Goal: Task Accomplishment & Management: Manage account settings

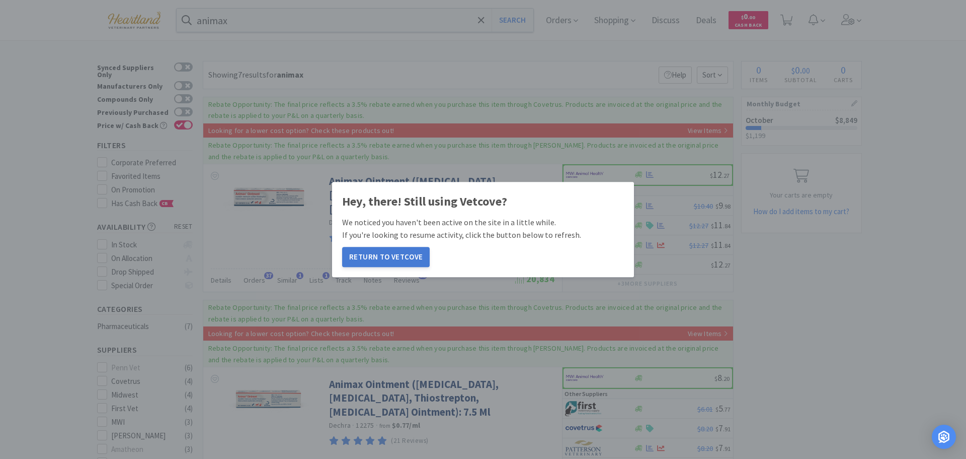
click at [381, 258] on button "Return to Vetcove" at bounding box center [386, 257] width 88 height 20
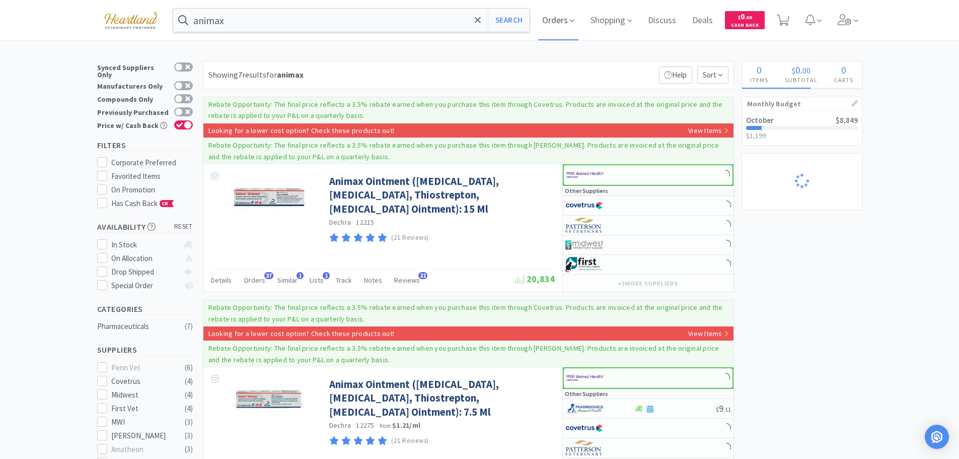
click at [574, 21] on icon at bounding box center [572, 20] width 5 height 9
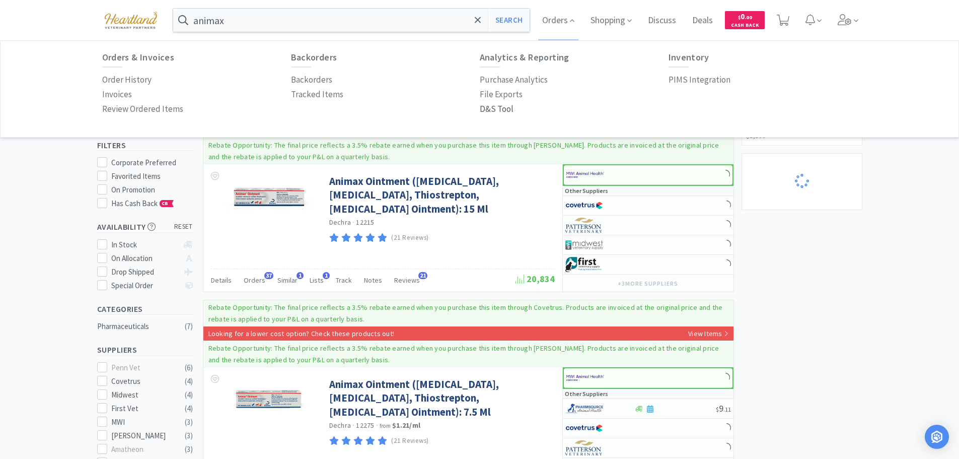
click at [496, 111] on p "D&S Tool" at bounding box center [497, 109] width 34 height 14
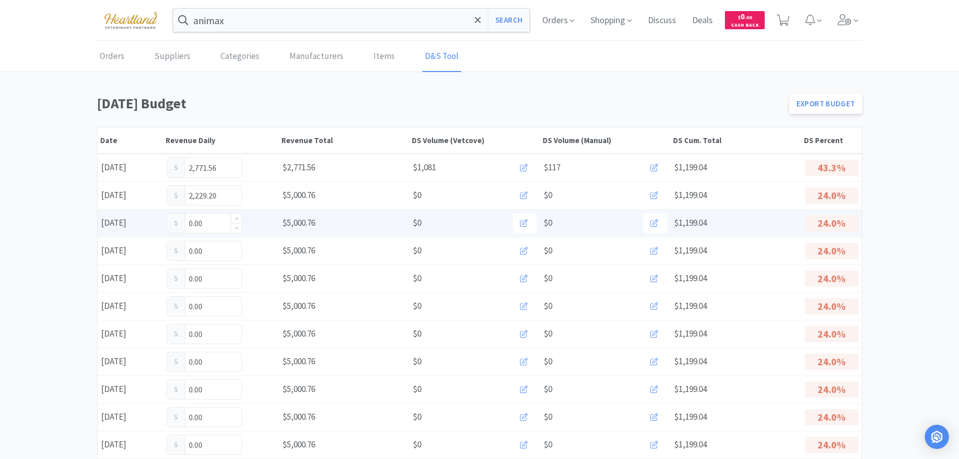
click at [213, 226] on input "0.00" at bounding box center [204, 222] width 74 height 19
click at [212, 222] on input "0.00" at bounding box center [204, 222] width 74 height 19
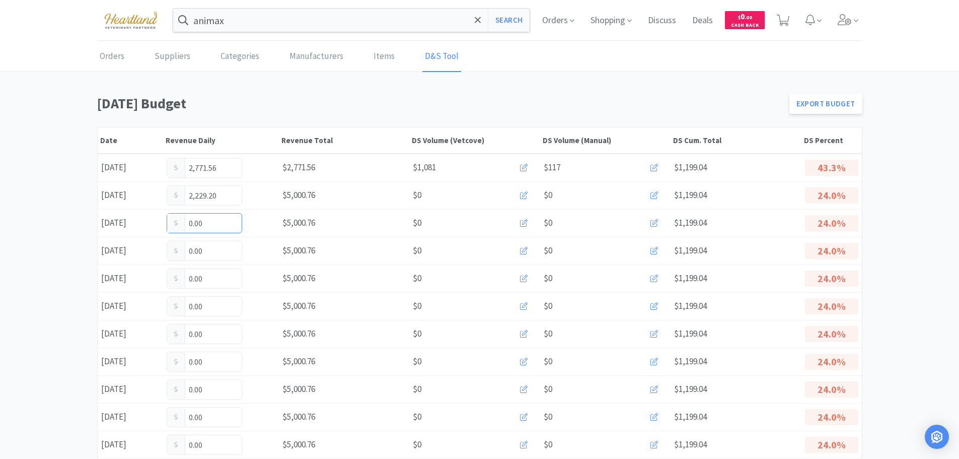
click at [209, 220] on input "0.00" at bounding box center [204, 222] width 74 height 19
type input "0"
type input "1,943.75"
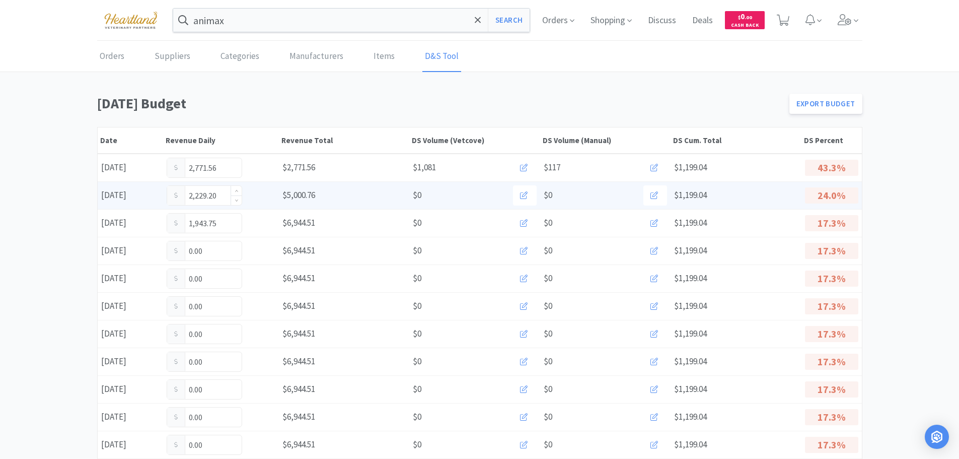
click at [225, 198] on input "2,229.20" at bounding box center [204, 195] width 74 height 19
type input "2"
type input "3,309.60"
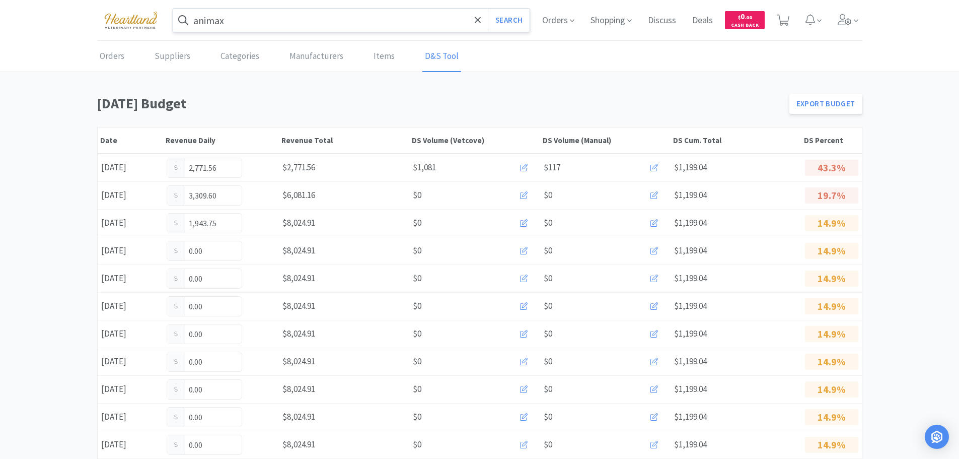
click at [262, 21] on input "animax" at bounding box center [351, 20] width 357 height 23
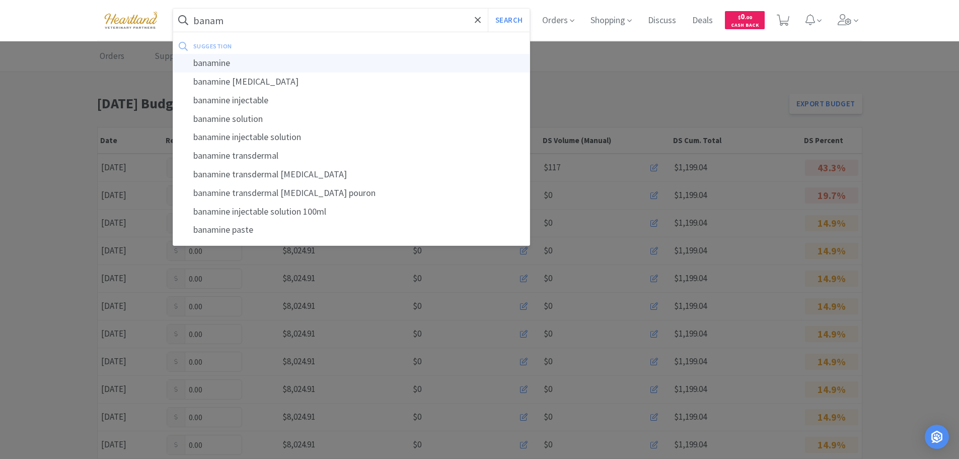
type input "banamine"
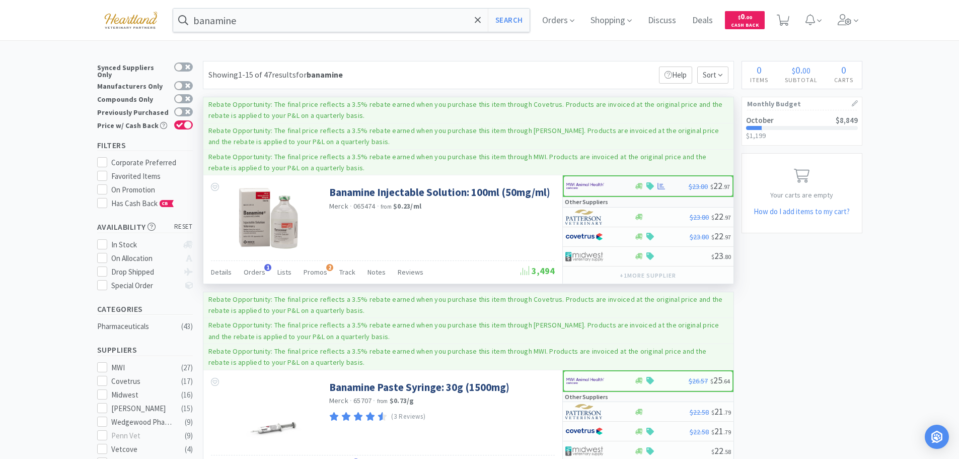
click at [616, 181] on div at bounding box center [593, 185] width 55 height 17
select select "1"
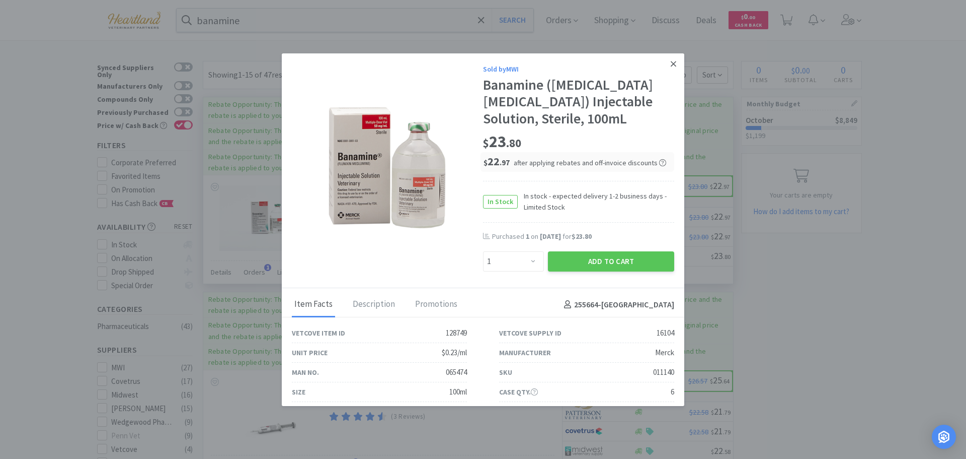
click at [669, 65] on link at bounding box center [674, 64] width 18 height 22
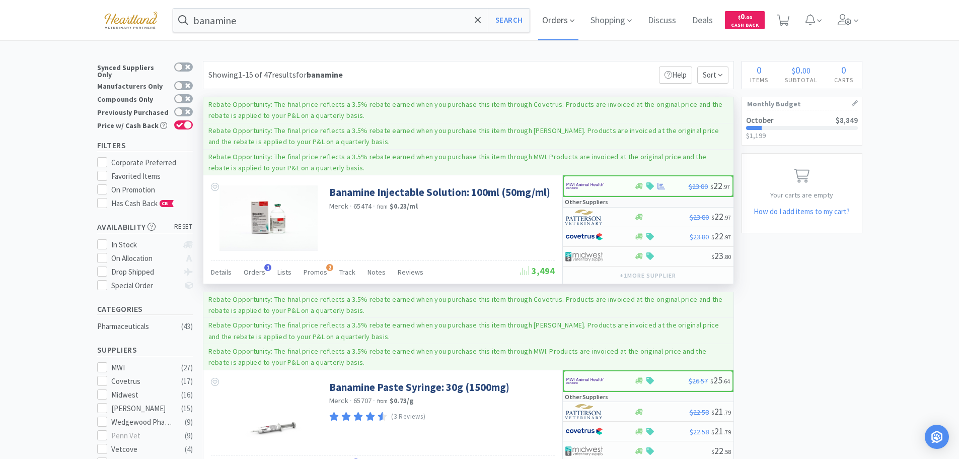
click at [572, 18] on span "Orders" at bounding box center [558, 20] width 40 height 40
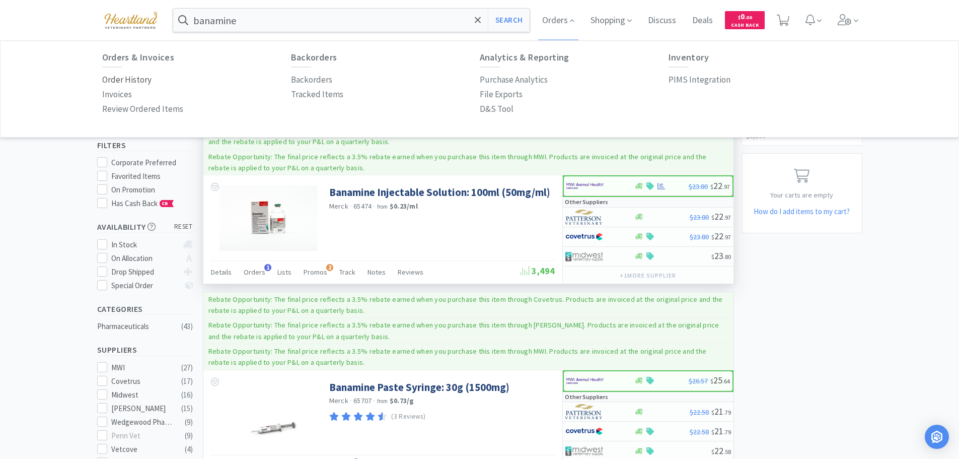
click at [115, 76] on p "Order History" at bounding box center [126, 80] width 49 height 14
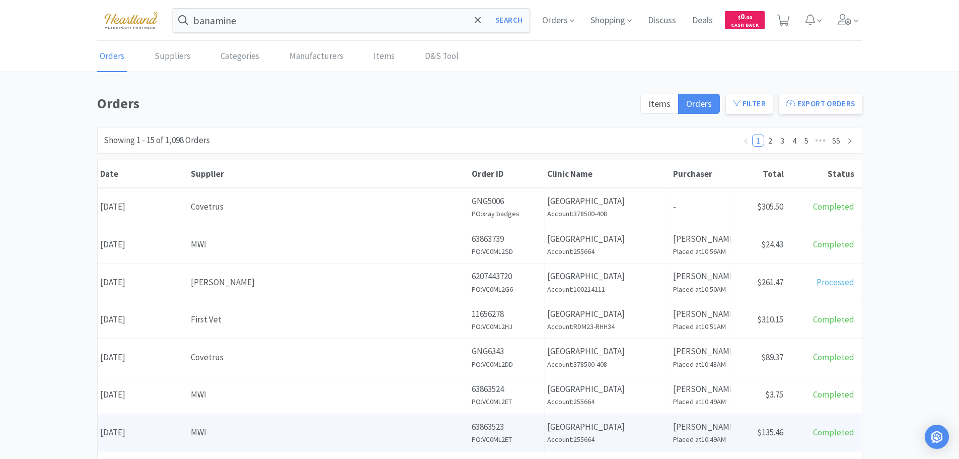
click at [298, 426] on div "MWI" at bounding box center [328, 432] width 275 height 14
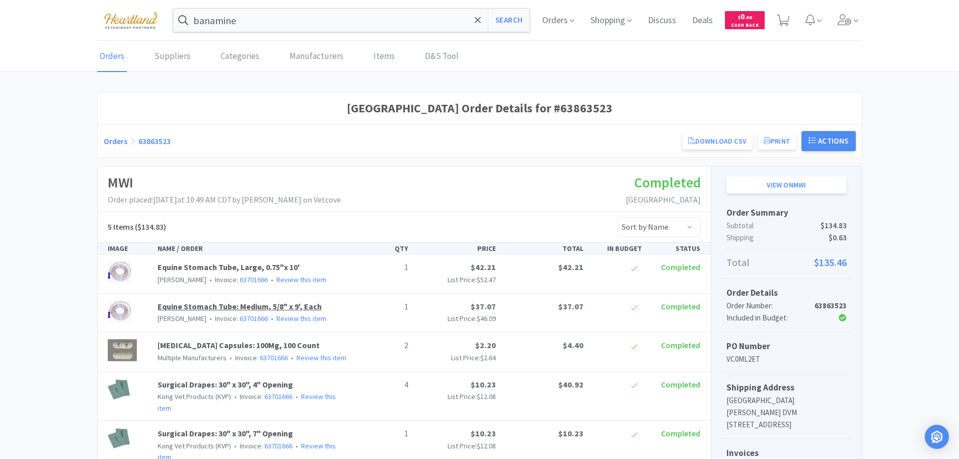
click at [245, 309] on link "Equine Stomach Tube: Medium, 5/8" x 9', Each" at bounding box center [240, 306] width 164 height 10
click at [799, 189] on link "View on MWI" at bounding box center [786, 184] width 120 height 17
click at [270, 22] on input "banamine" at bounding box center [351, 20] width 357 height 23
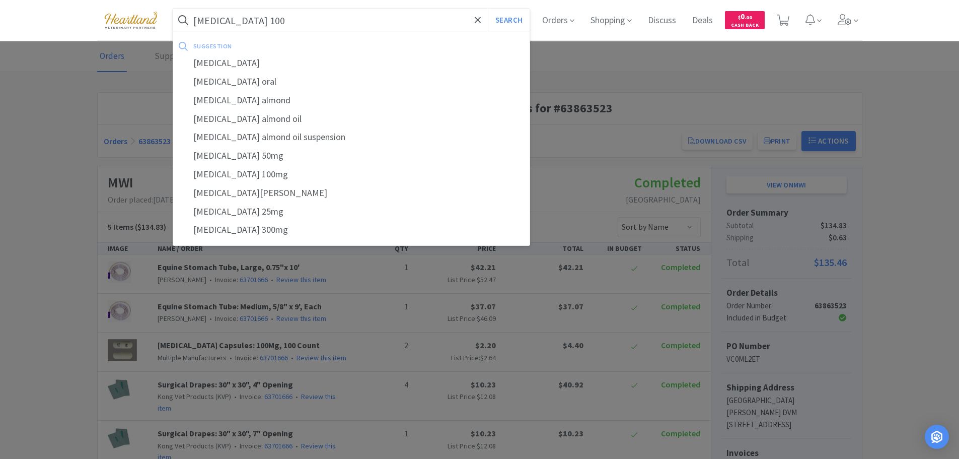
type input "gabapentin 100"
click at [488, 9] on button "Search" at bounding box center [509, 20] width 42 height 23
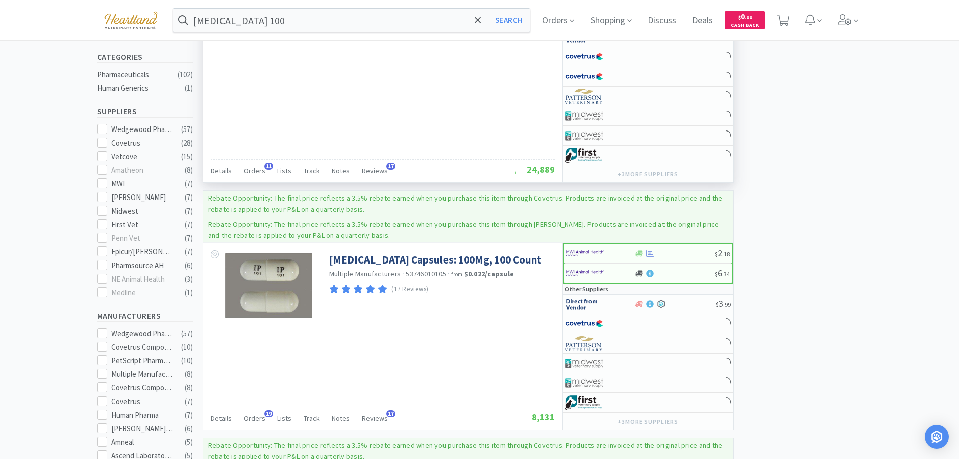
scroll to position [352, 0]
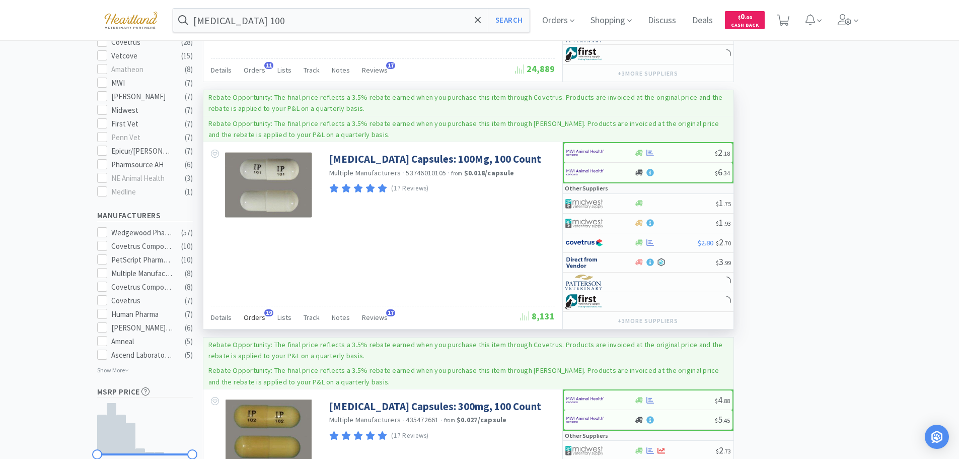
click at [256, 317] on span "Orders" at bounding box center [255, 317] width 22 height 9
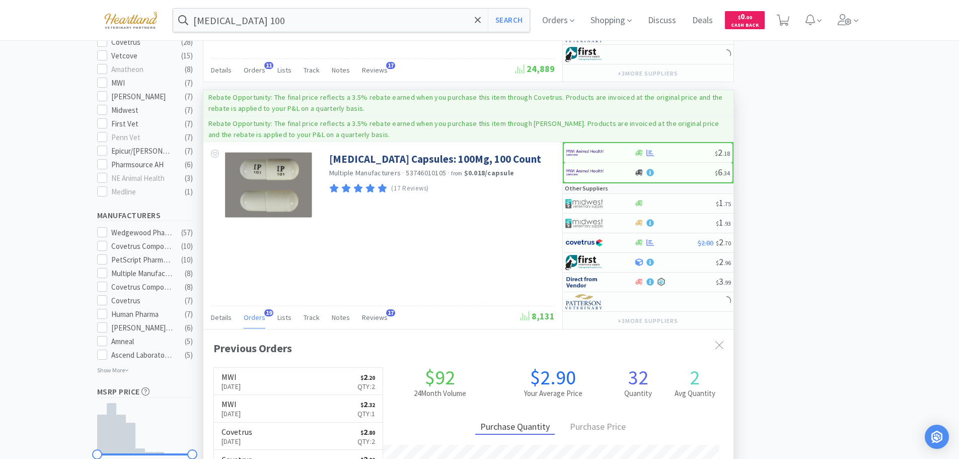
scroll to position [270, 530]
click at [256, 317] on span "Orders" at bounding box center [255, 317] width 22 height 9
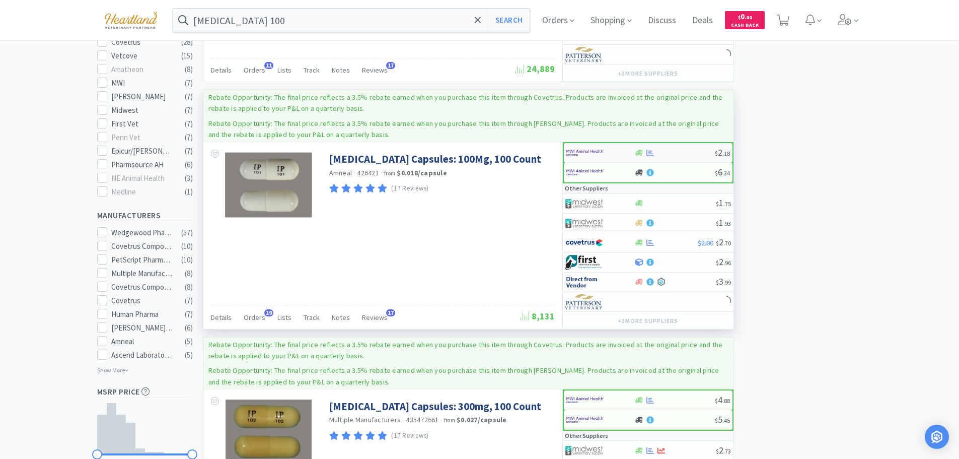
click at [618, 154] on div at bounding box center [593, 152] width 55 height 17
select select "1"
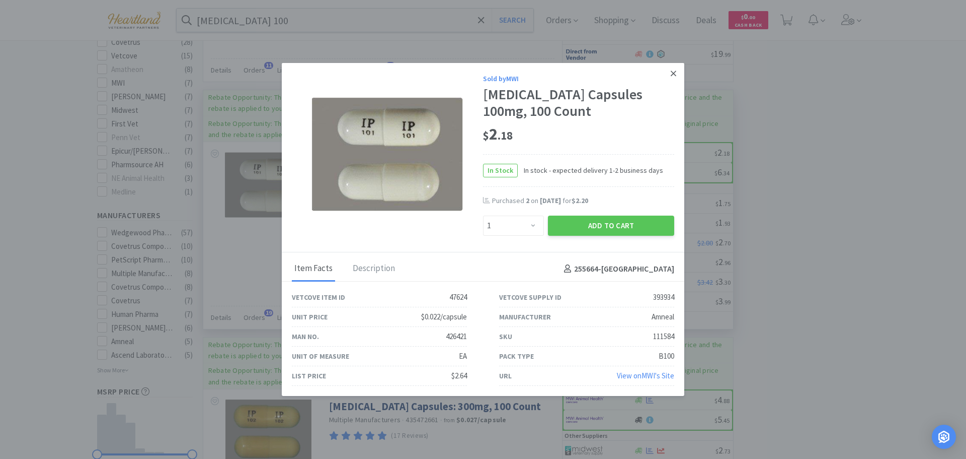
click at [671, 71] on icon at bounding box center [674, 73] width 6 height 6
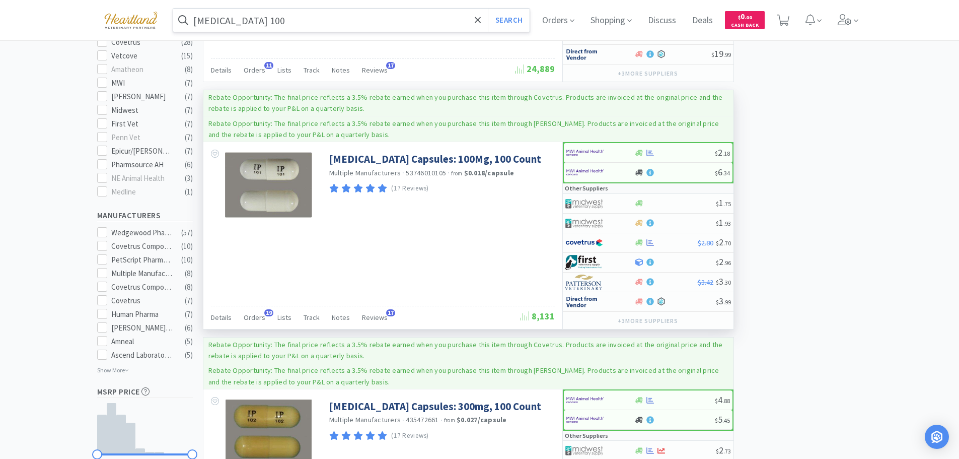
click at [298, 20] on input "gabapentin 100" at bounding box center [351, 20] width 357 height 23
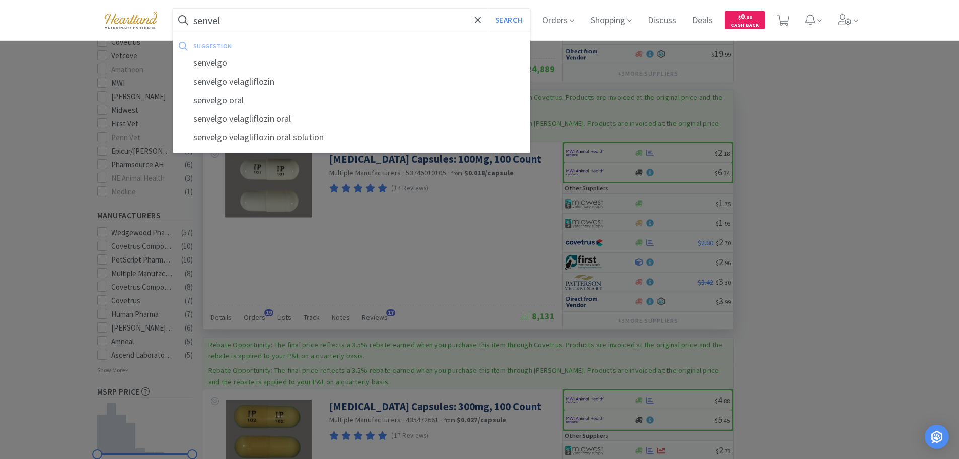
type input "senvel"
click at [488, 9] on button "Search" at bounding box center [509, 20] width 42 height 23
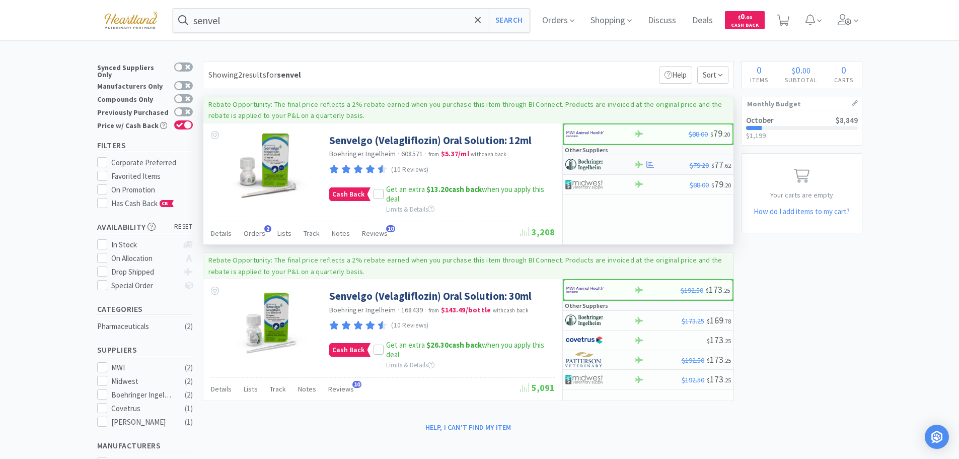
click at [610, 169] on div at bounding box center [592, 164] width 55 height 17
select select "1"
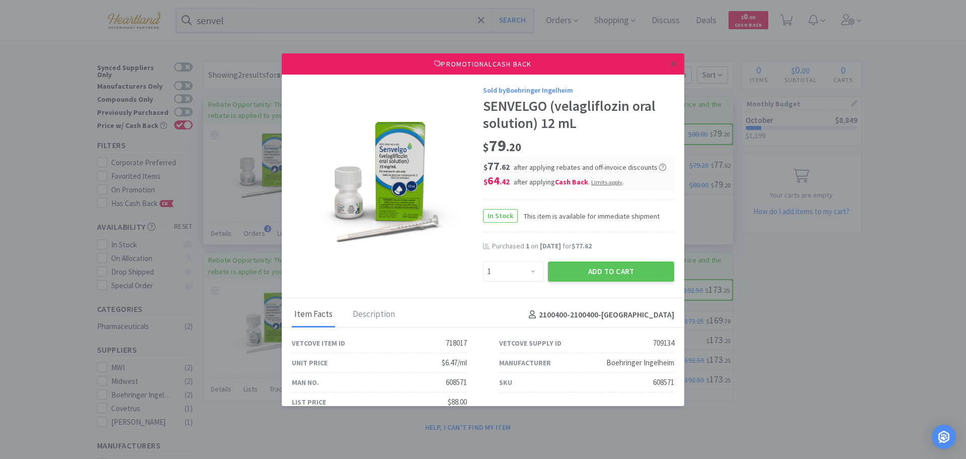
click at [669, 67] on link at bounding box center [674, 64] width 18 height 22
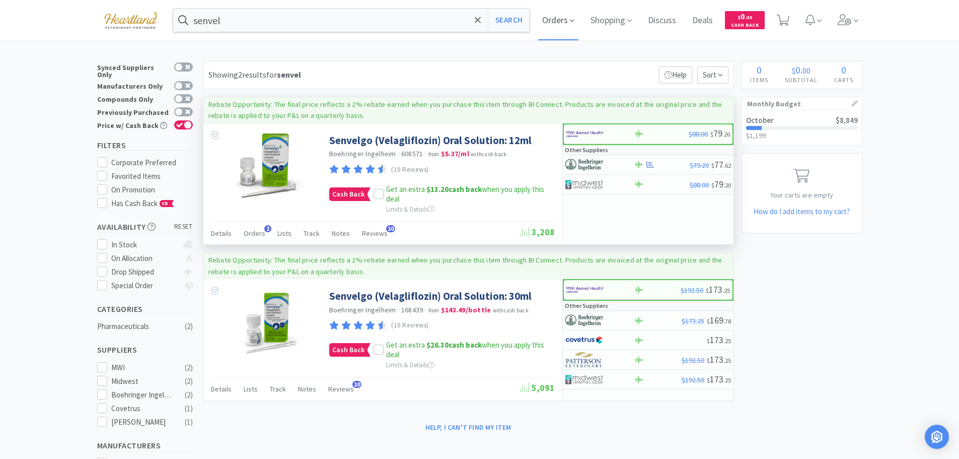
click at [574, 24] on icon at bounding box center [572, 20] width 5 height 9
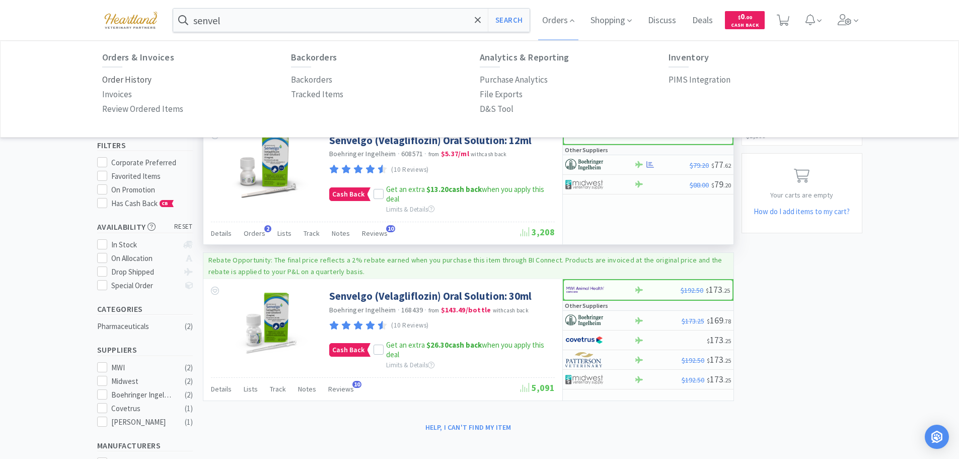
click at [141, 78] on p "Order History" at bounding box center [126, 80] width 49 height 14
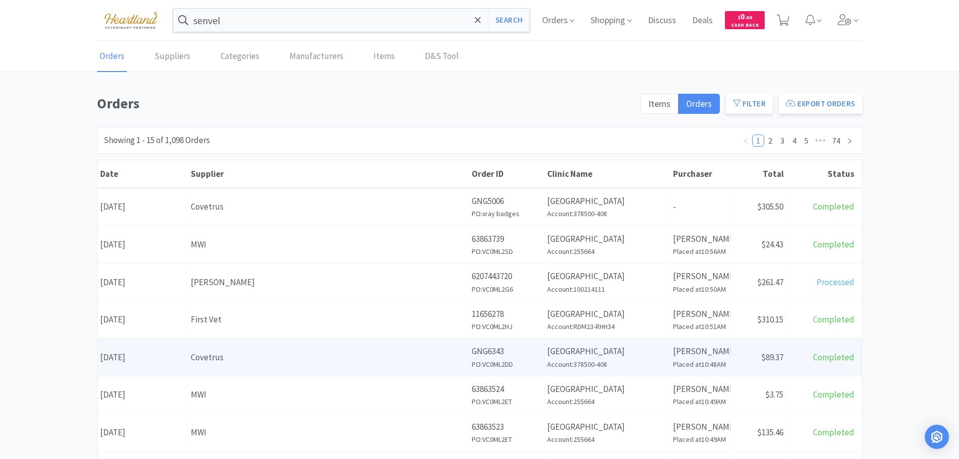
scroll to position [201, 0]
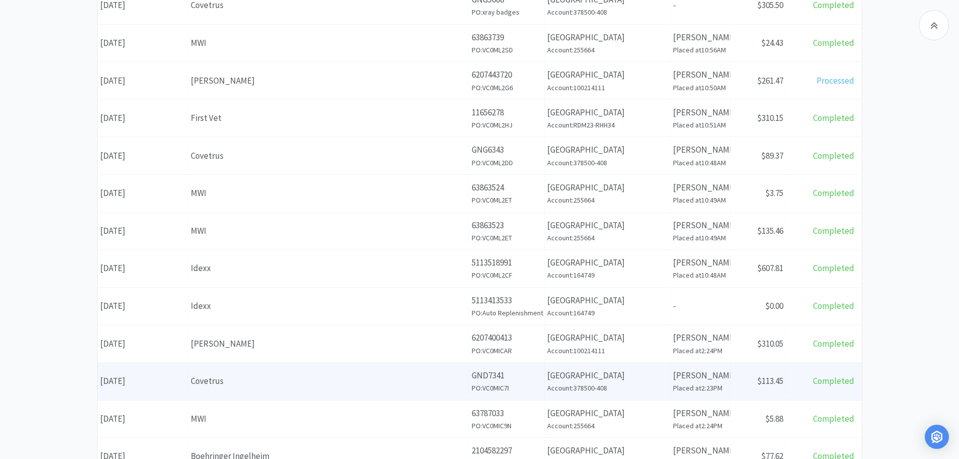
click at [306, 387] on div "Covetrus" at bounding box center [328, 381] width 275 height 14
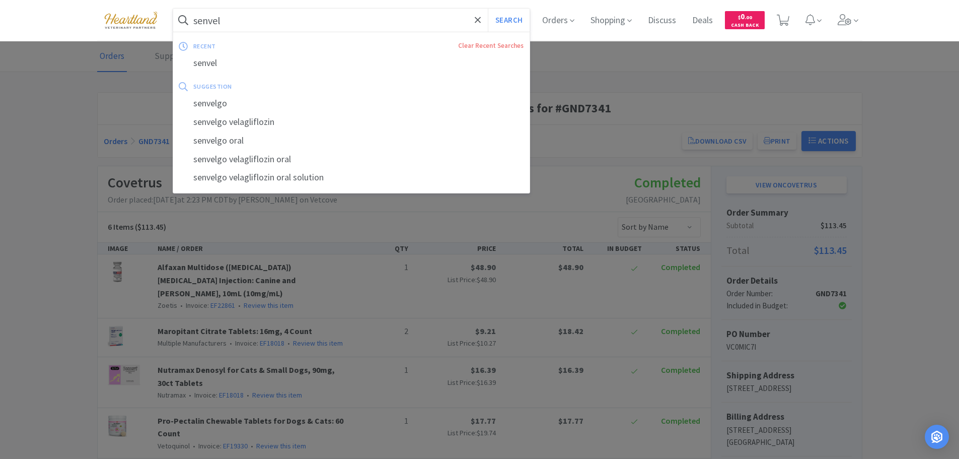
click at [377, 29] on input "senvel" at bounding box center [351, 20] width 357 height 23
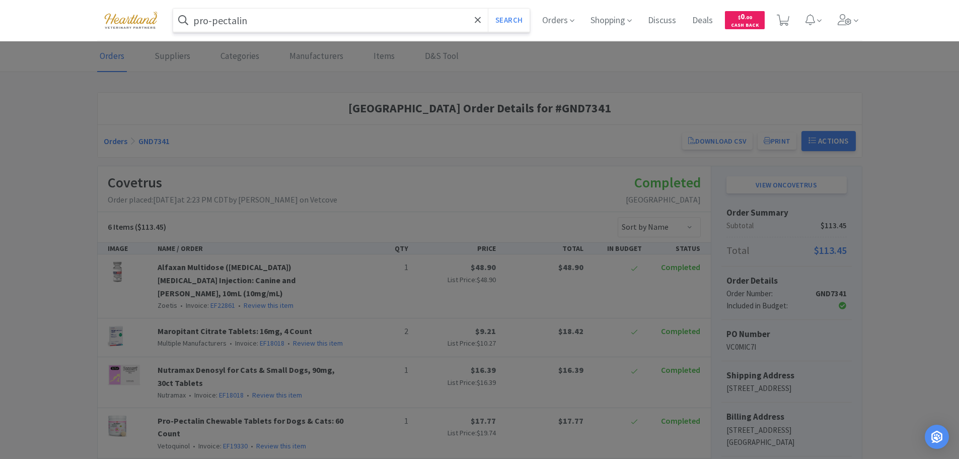
type input "pro-pectalin"
click at [488, 9] on button "Search" at bounding box center [509, 20] width 42 height 23
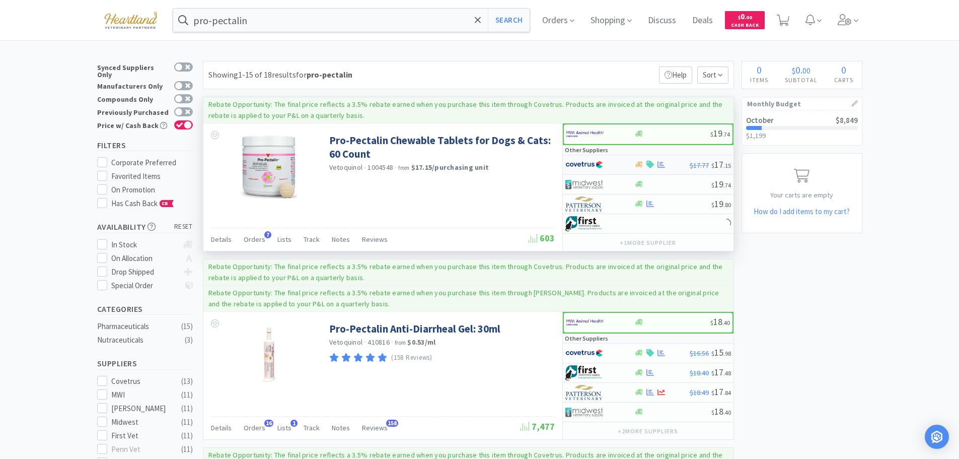
click at [611, 163] on div at bounding box center [592, 164] width 55 height 17
select select "1"
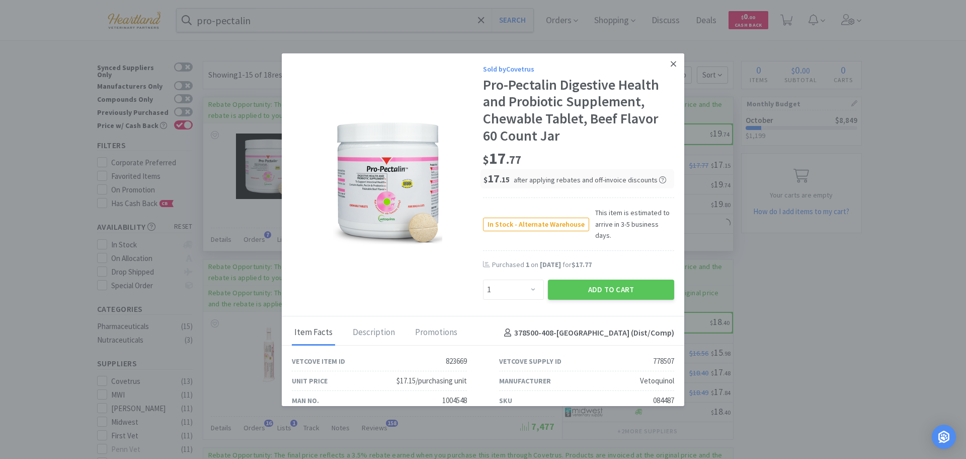
click at [671, 61] on icon at bounding box center [674, 63] width 6 height 9
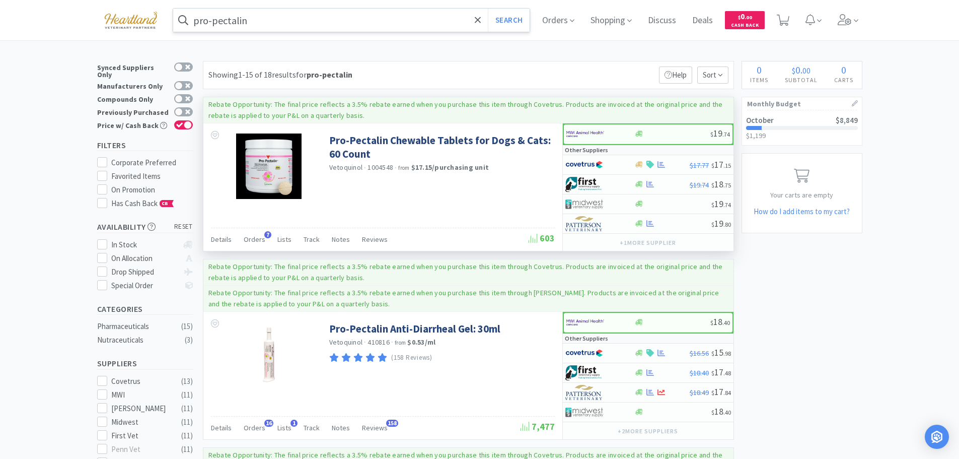
click at [285, 25] on input "pro-pectalin" at bounding box center [351, 20] width 357 height 23
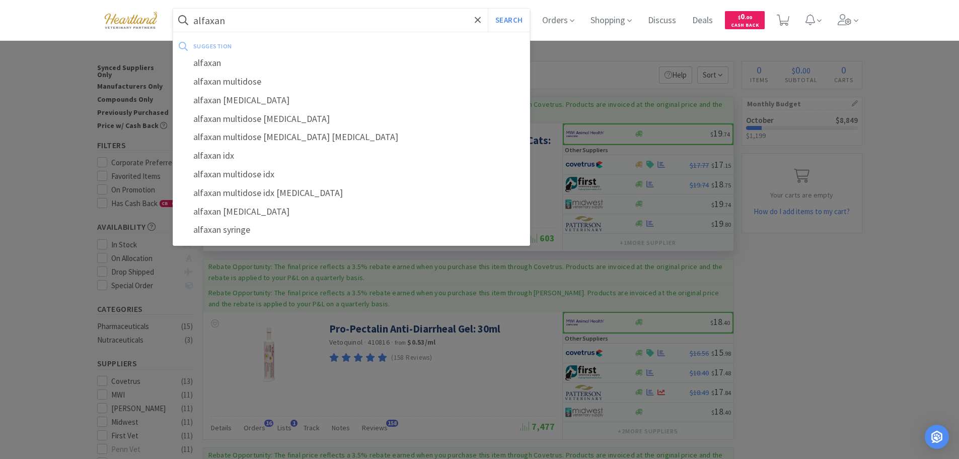
type input "alfaxan"
click at [488, 9] on button "Search" at bounding box center [509, 20] width 42 height 23
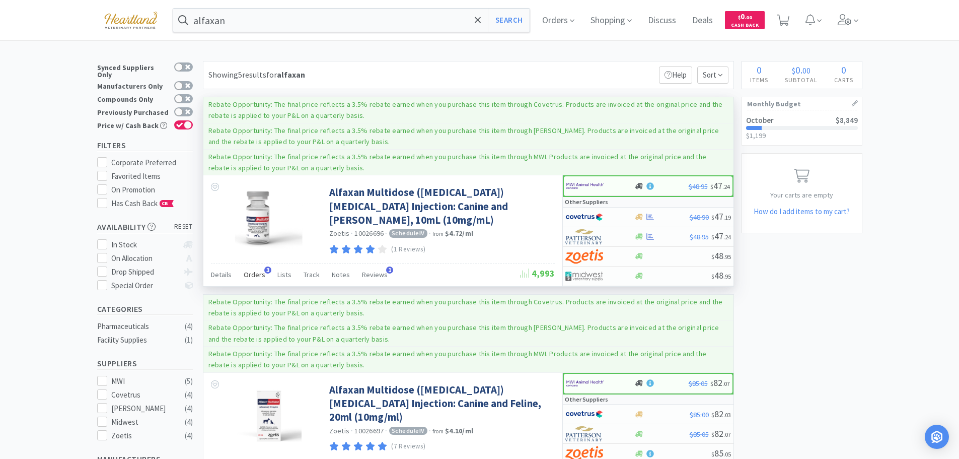
click at [252, 272] on span "Orders" at bounding box center [255, 274] width 22 height 9
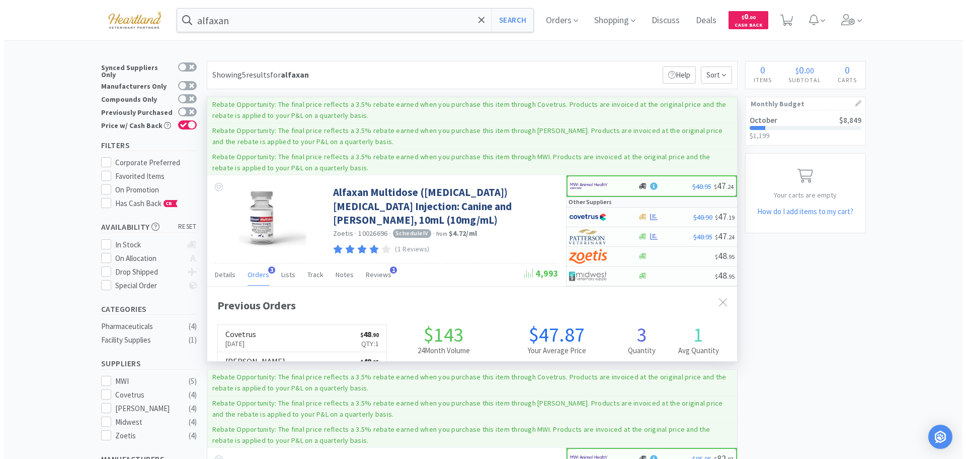
scroll to position [261, 530]
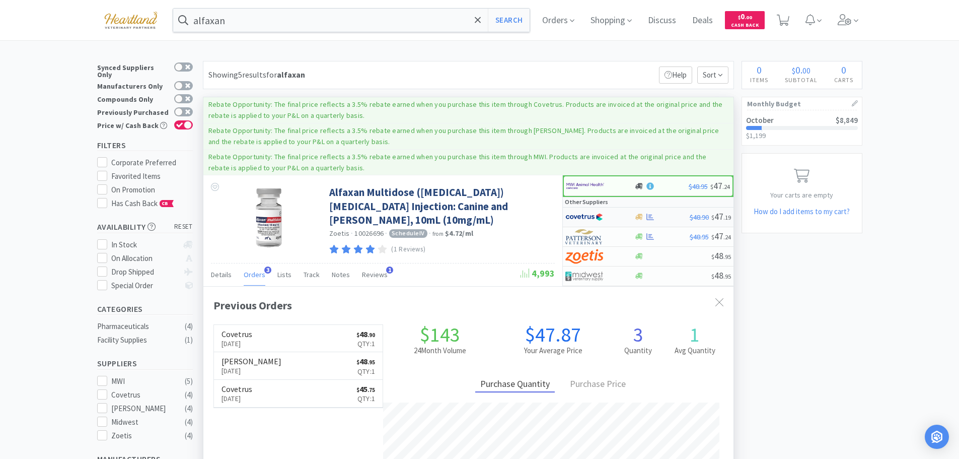
click at [625, 215] on div at bounding box center [599, 216] width 69 height 17
select select "1"
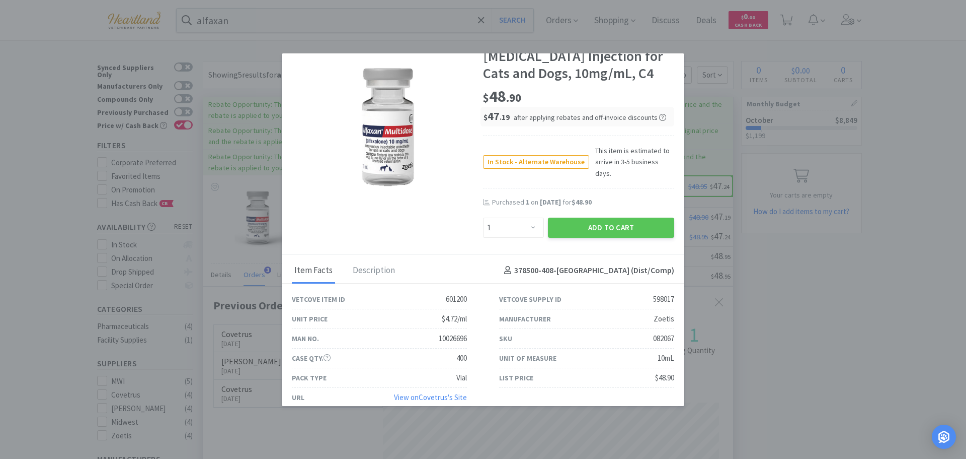
scroll to position [0, 0]
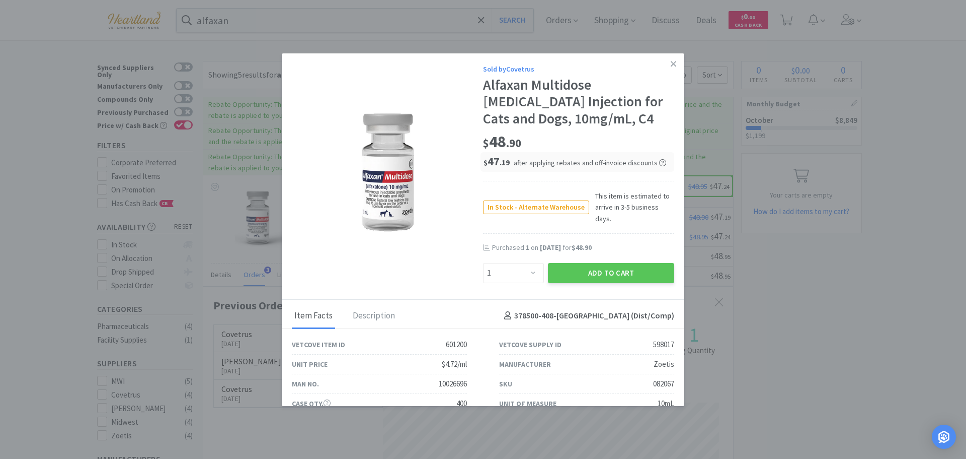
drag, startPoint x: 663, startPoint y: 64, endPoint x: 616, endPoint y: 61, distance: 46.9
click at [671, 64] on icon at bounding box center [674, 63] width 6 height 9
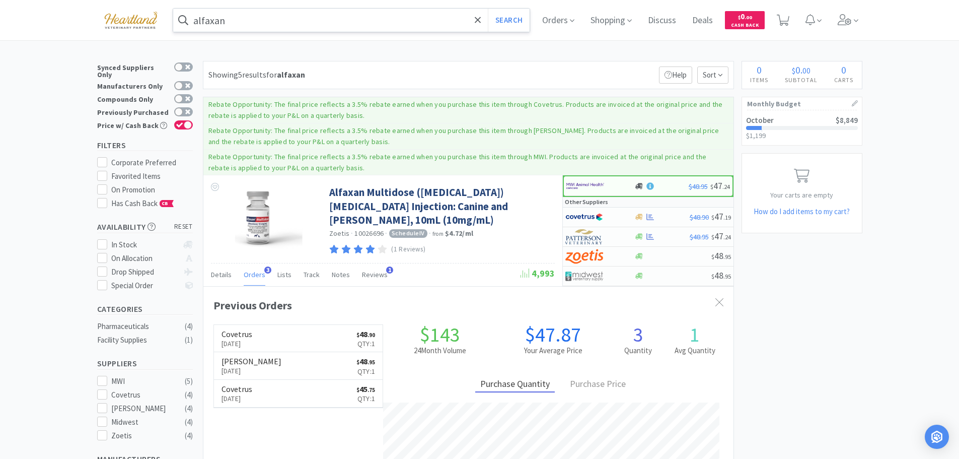
click at [246, 17] on input "alfaxan" at bounding box center [351, 20] width 357 height 23
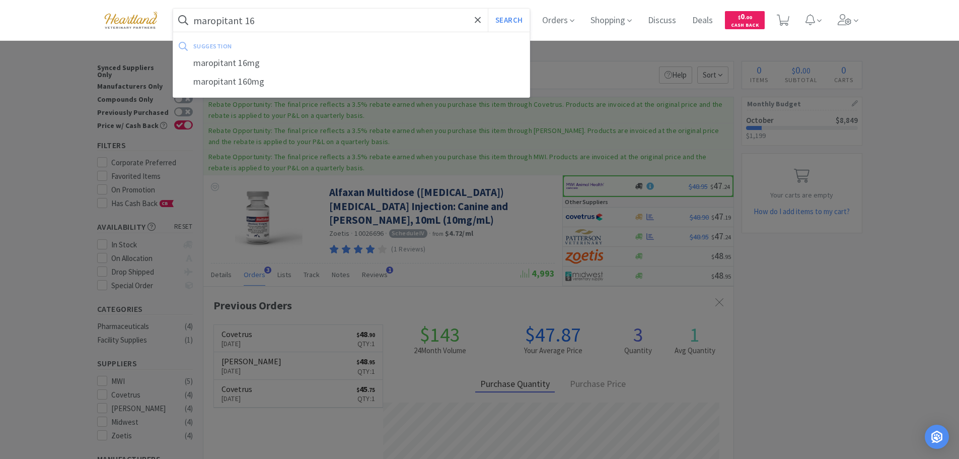
type input "maropitant 16"
click at [488, 9] on button "Search" at bounding box center [509, 20] width 42 height 23
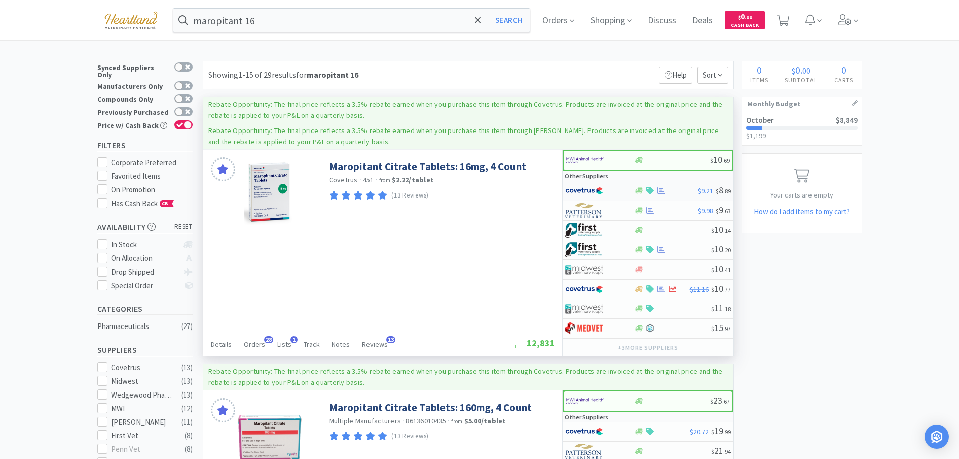
click at [613, 188] on div at bounding box center [592, 190] width 55 height 17
select select "1"
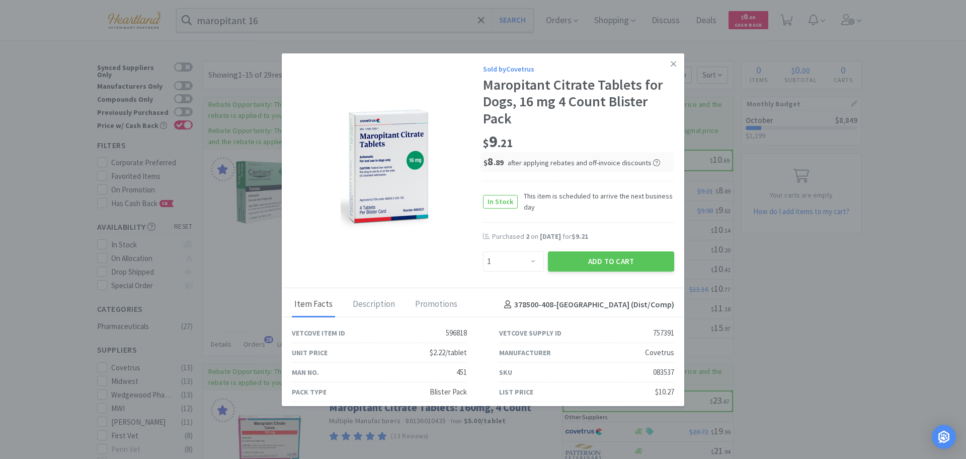
drag, startPoint x: 669, startPoint y: 64, endPoint x: 662, endPoint y: 63, distance: 6.6
click at [669, 64] on link at bounding box center [674, 64] width 18 height 22
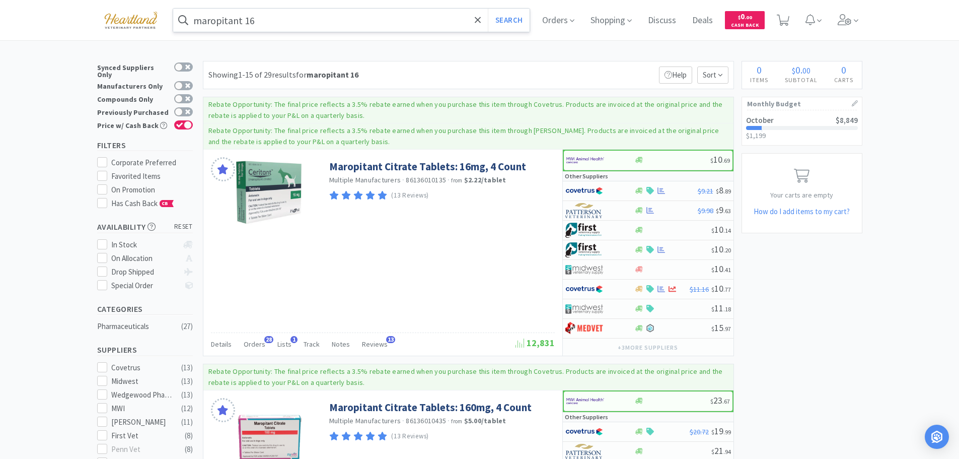
click at [370, 17] on input "maropitant 16" at bounding box center [351, 20] width 357 height 23
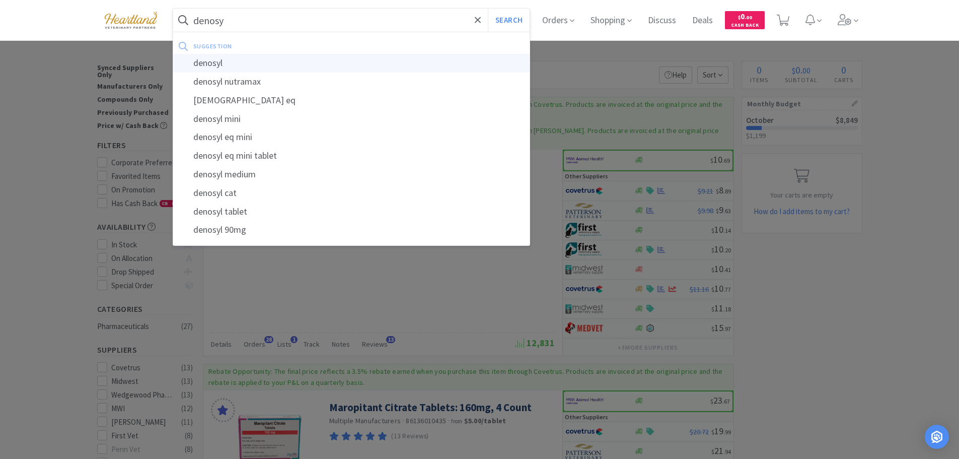
click at [228, 65] on div "denosyl" at bounding box center [351, 63] width 357 height 19
type input "denosyl"
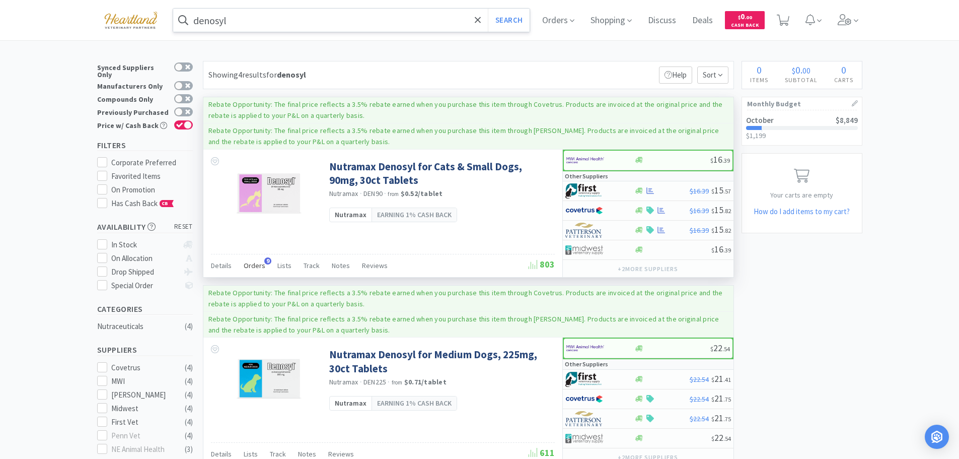
click at [256, 266] on span "Orders" at bounding box center [255, 265] width 22 height 9
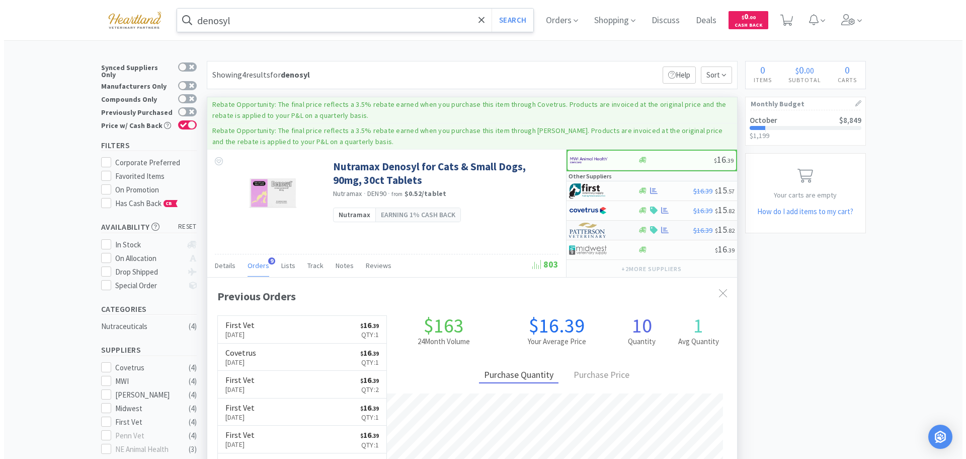
scroll to position [270, 530]
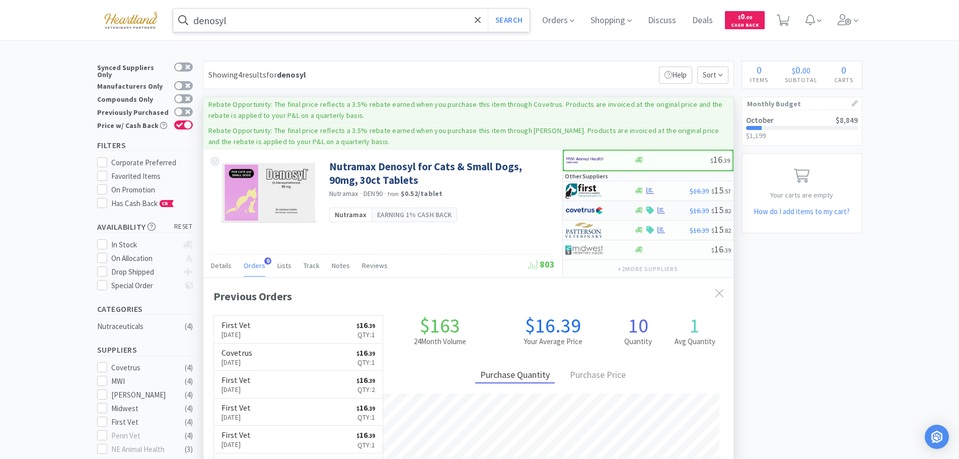
click at [611, 207] on div at bounding box center [592, 210] width 55 height 17
select select "1"
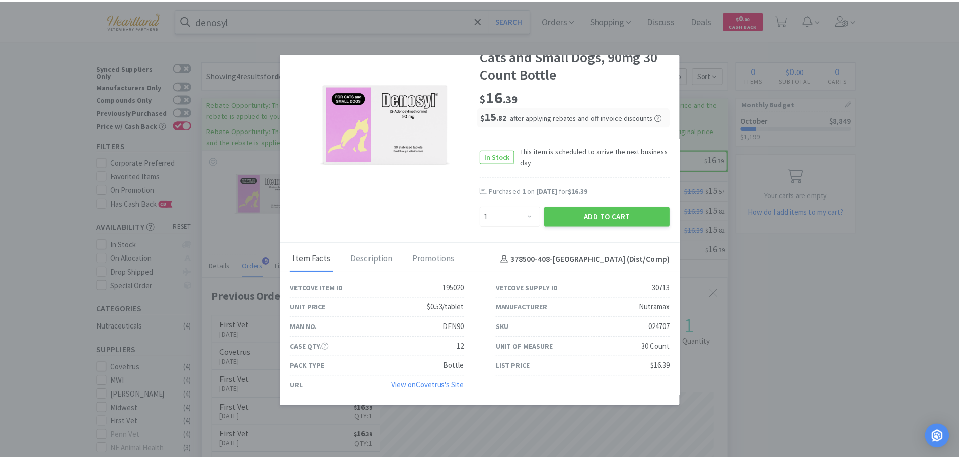
scroll to position [0, 0]
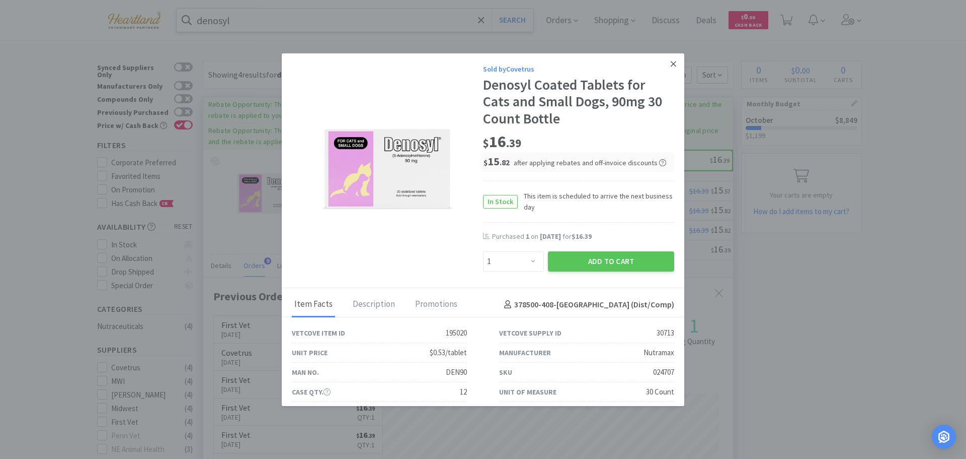
click at [671, 65] on icon at bounding box center [674, 64] width 6 height 6
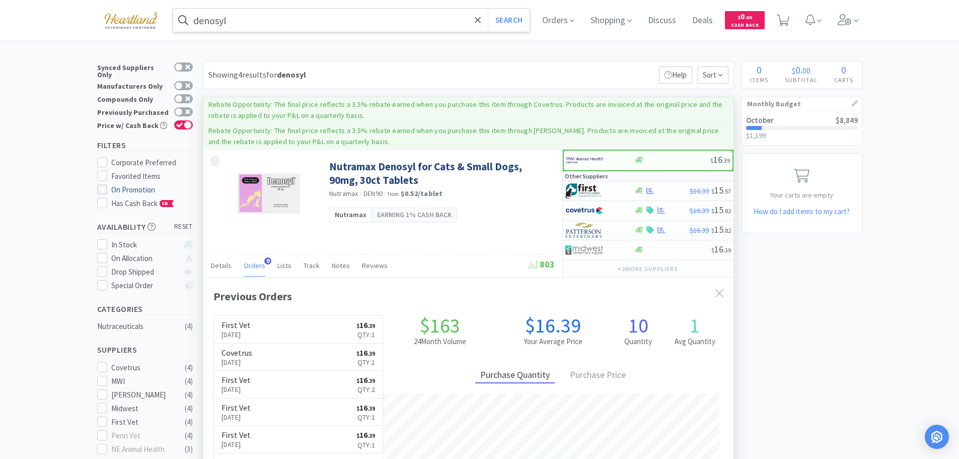
scroll to position [270, 530]
click at [298, 28] on input "denosyl" at bounding box center [351, 20] width 357 height 23
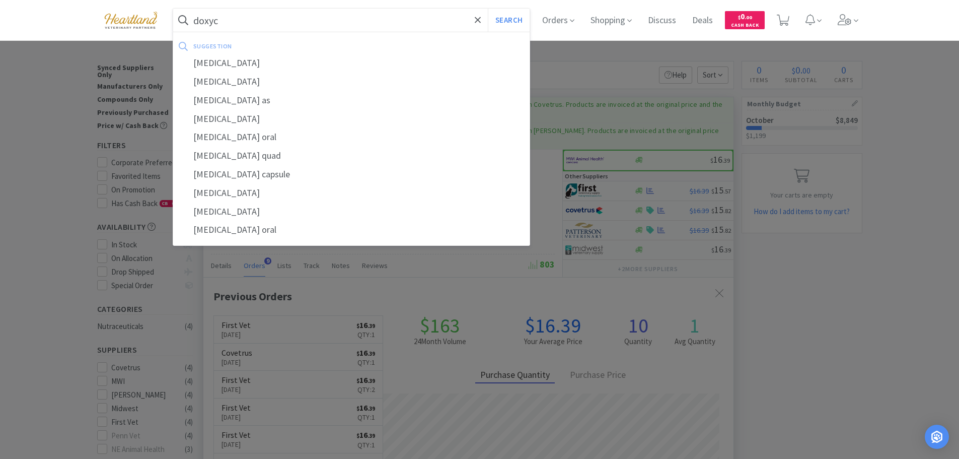
click at [488, 9] on button "Search" at bounding box center [509, 20] width 42 height 23
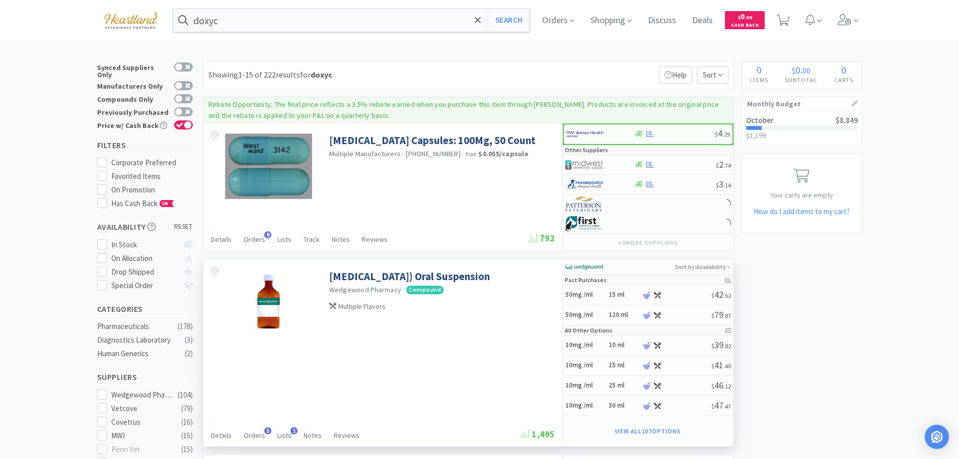
scroll to position [50, 0]
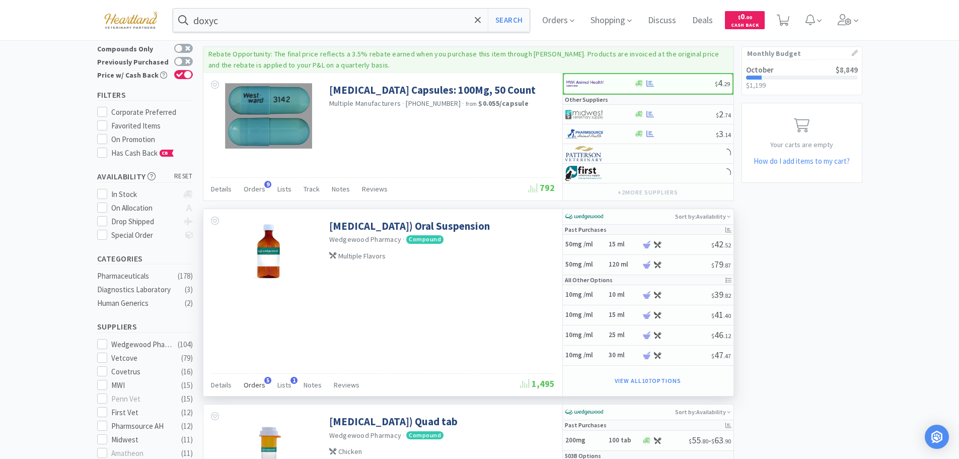
click at [254, 388] on span "Orders" at bounding box center [255, 384] width 22 height 9
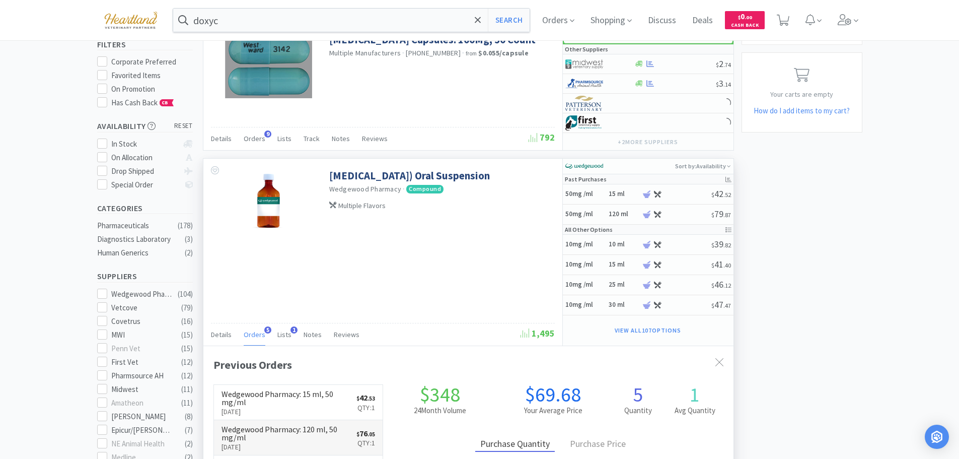
scroll to position [252, 0]
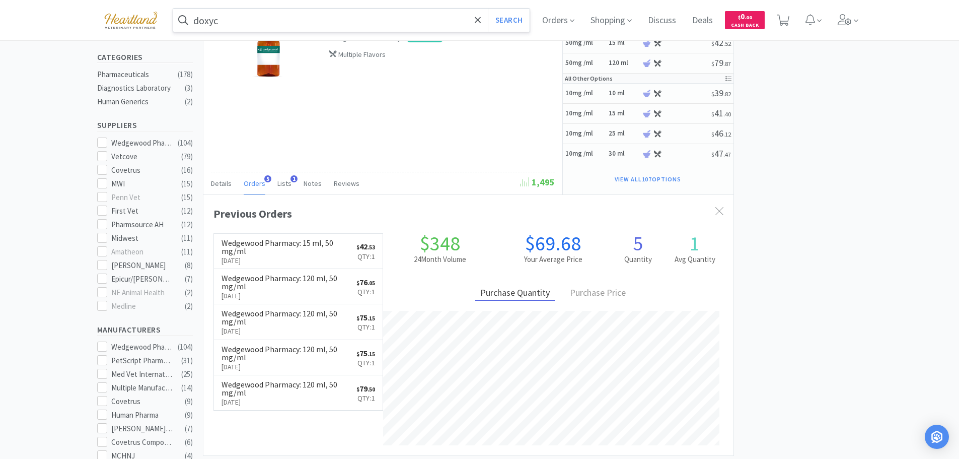
click at [326, 26] on input "doxyc" at bounding box center [351, 20] width 357 height 23
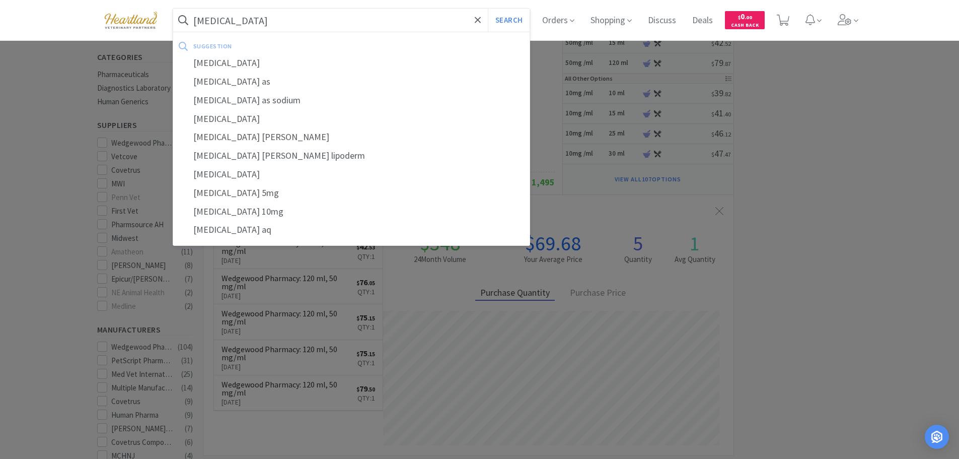
click at [488, 9] on button "Search" at bounding box center [509, 20] width 42 height 23
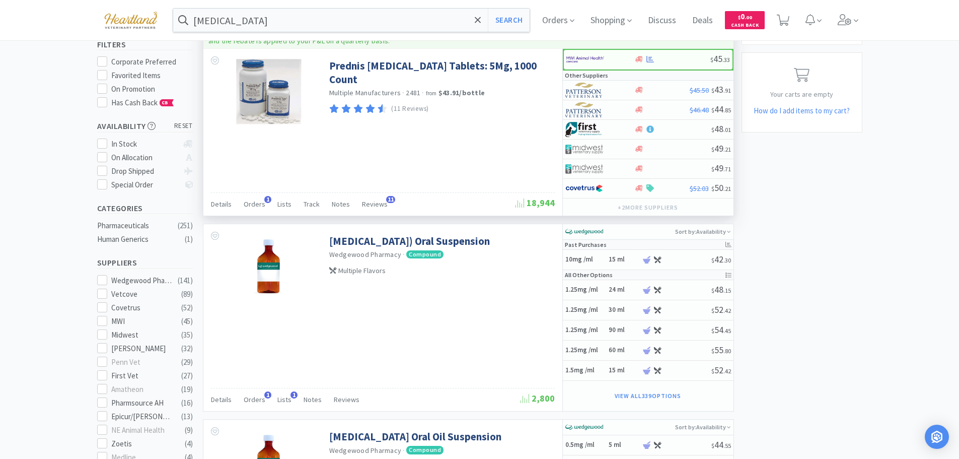
scroll to position [201, 0]
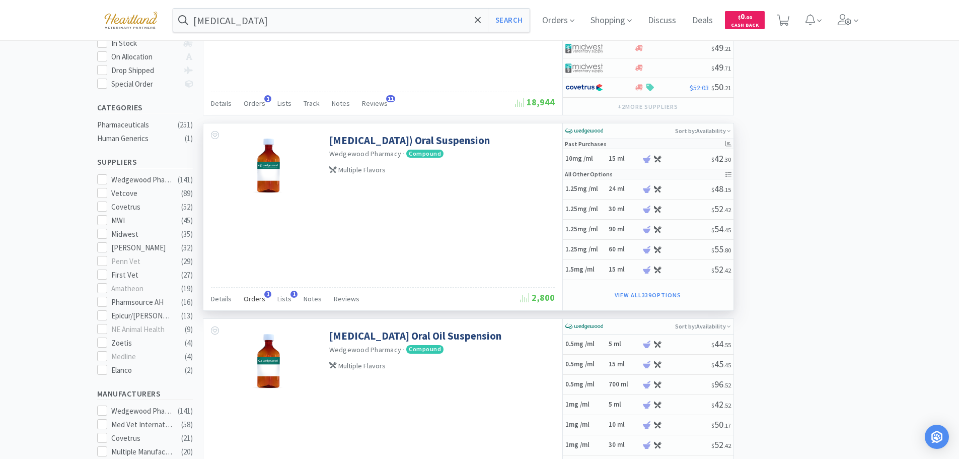
click at [259, 295] on span "Orders" at bounding box center [255, 298] width 22 height 9
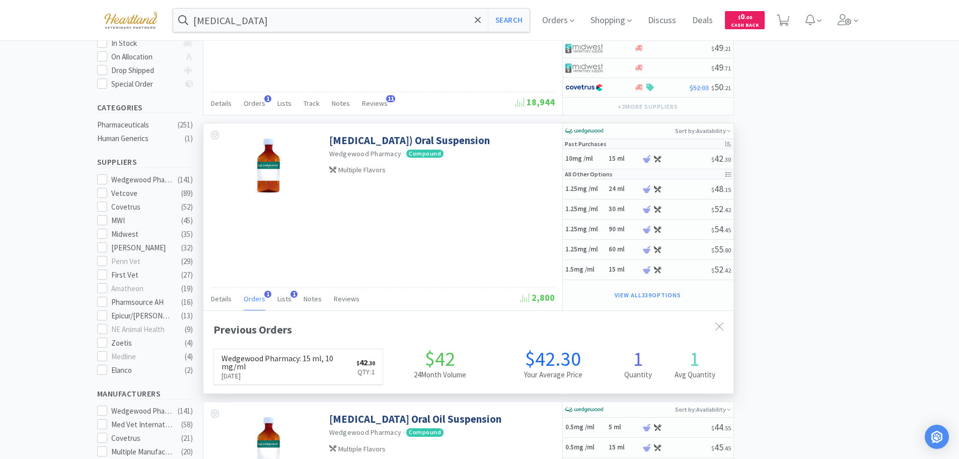
scroll to position [261, 530]
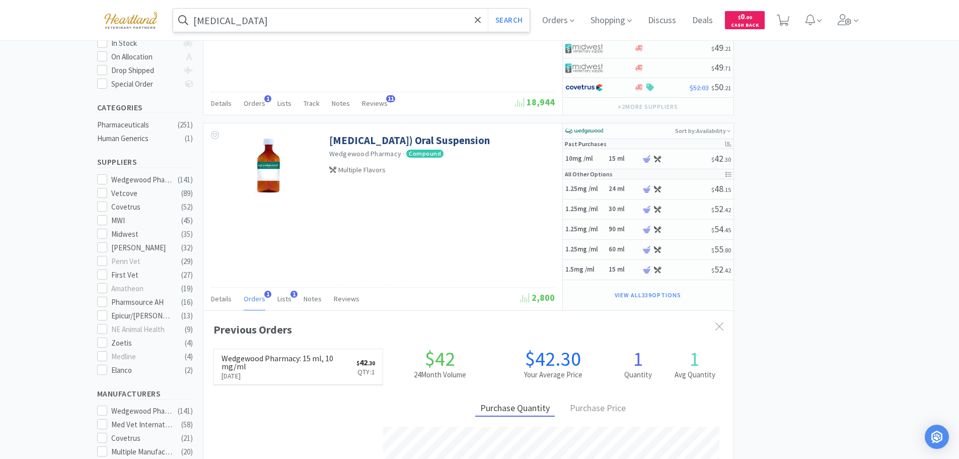
click at [296, 22] on input "prednisolone" at bounding box center [351, 20] width 357 height 23
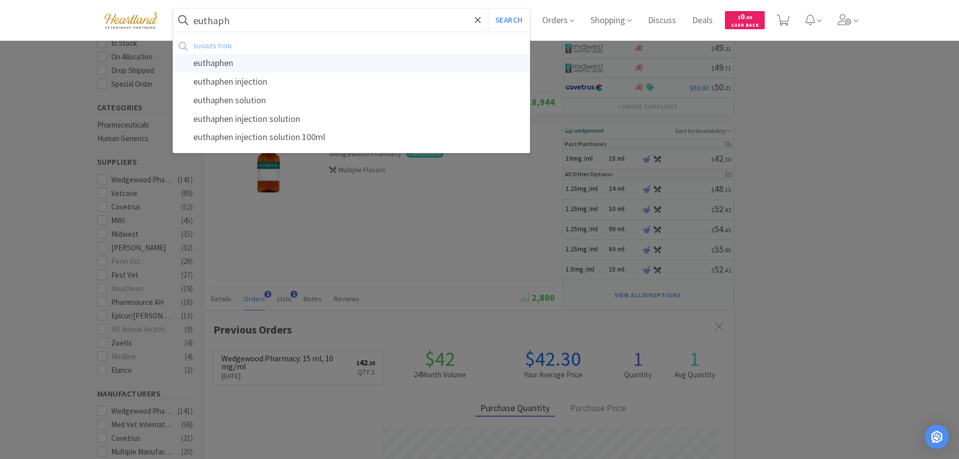
click at [245, 57] on div "euthaphen" at bounding box center [351, 63] width 357 height 19
type input "euthaphen"
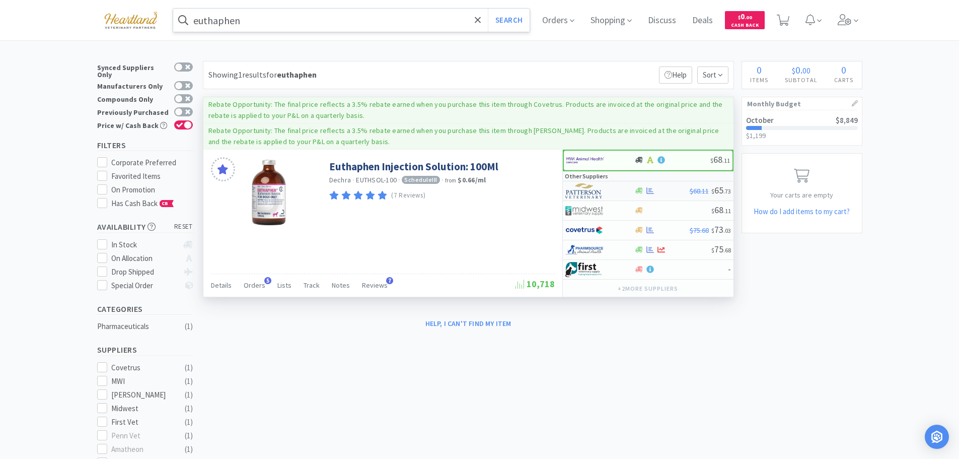
click at [612, 190] on div at bounding box center [592, 190] width 55 height 17
select select "1"
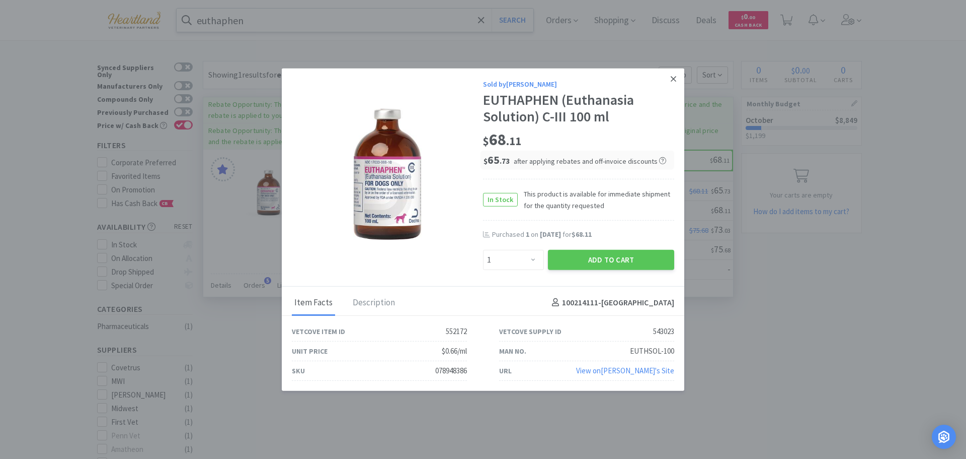
click at [672, 80] on icon at bounding box center [674, 79] width 6 height 6
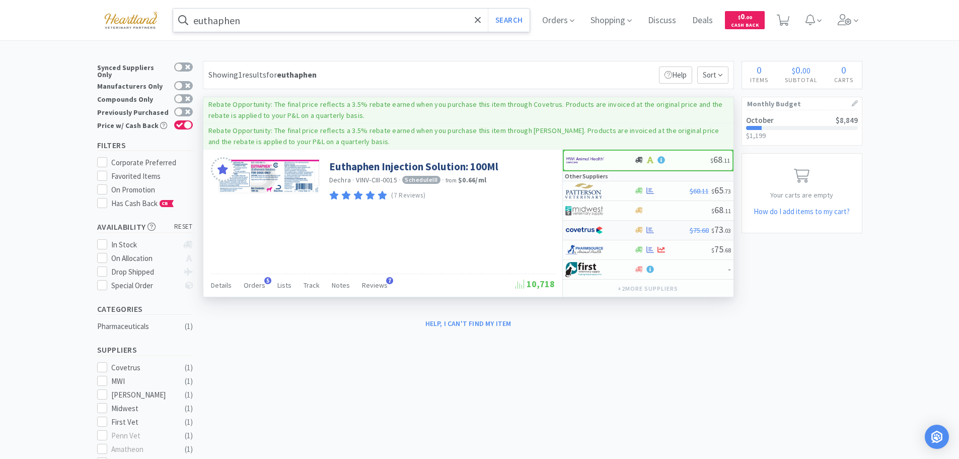
click at [617, 228] on div at bounding box center [592, 229] width 55 height 17
select select "1"
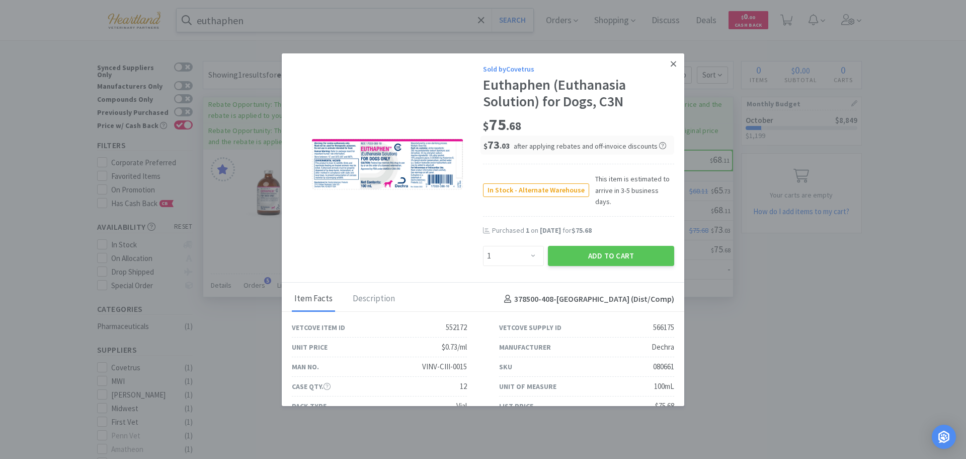
click at [670, 61] on link at bounding box center [674, 64] width 18 height 22
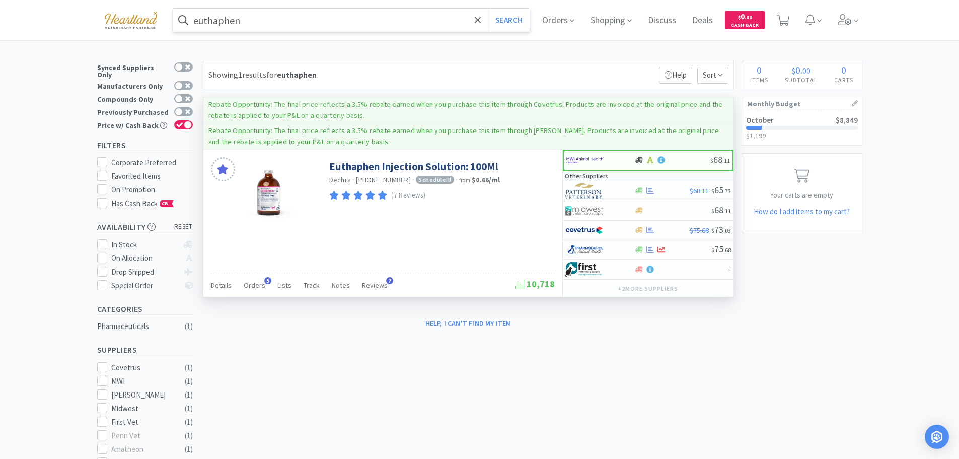
click at [273, 18] on input "euthaphen" at bounding box center [351, 20] width 357 height 23
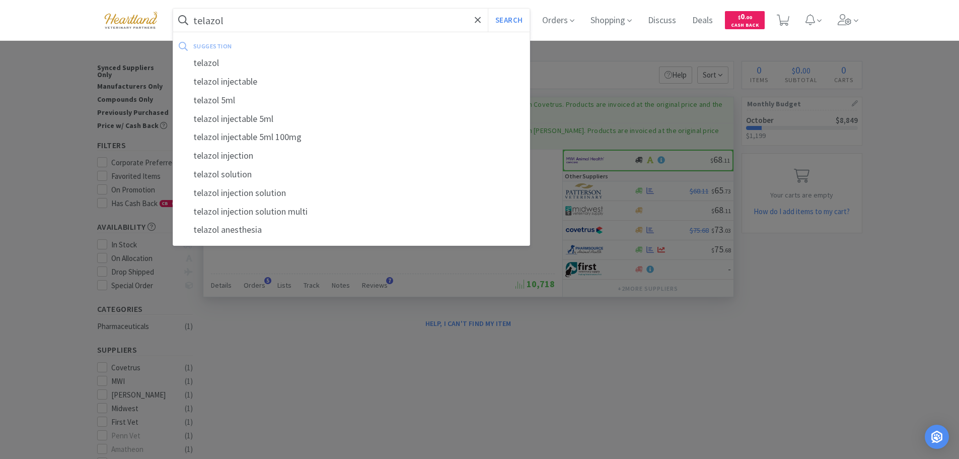
type input "telazol"
click at [488, 9] on button "Search" at bounding box center [509, 20] width 42 height 23
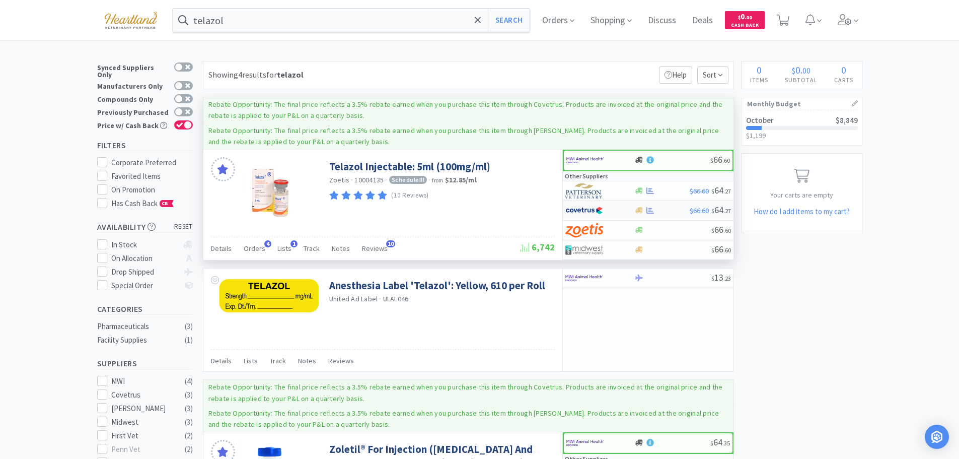
click at [622, 210] on div at bounding box center [599, 210] width 69 height 17
select select "1"
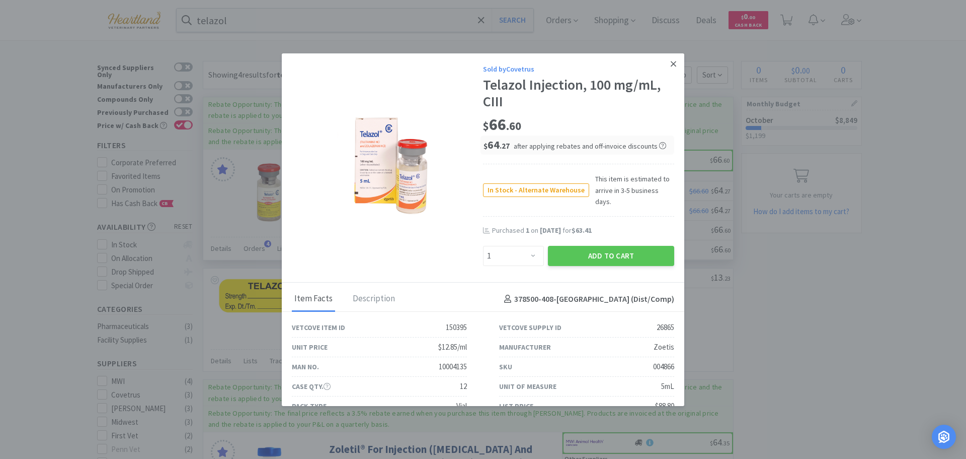
click at [671, 66] on icon at bounding box center [674, 63] width 6 height 9
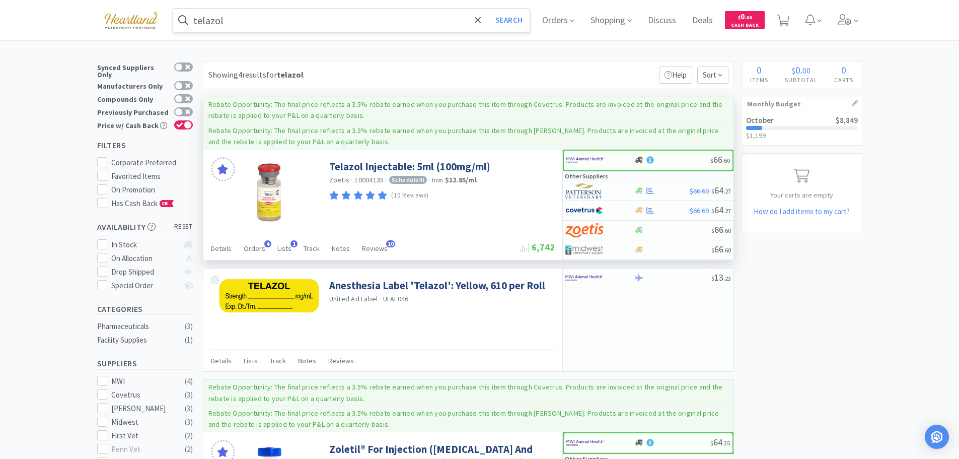
click at [287, 26] on input "telazol" at bounding box center [351, 20] width 357 height 23
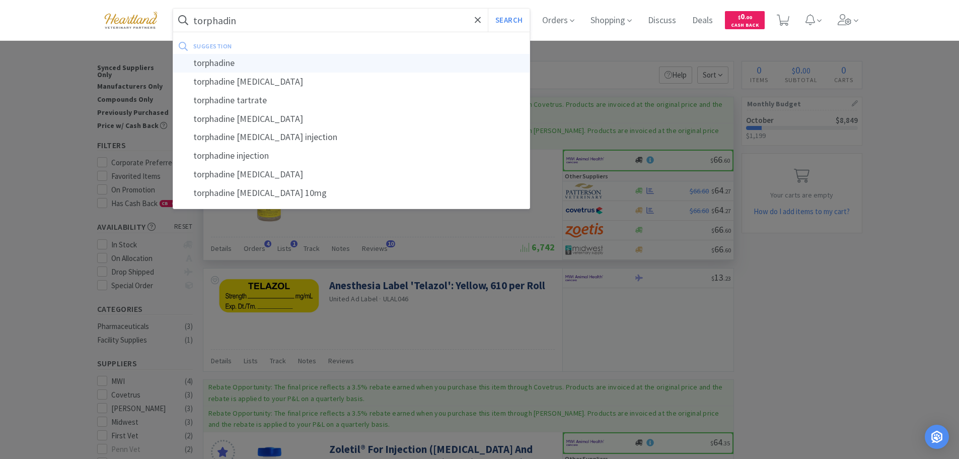
click at [217, 64] on div "torphadine" at bounding box center [351, 63] width 357 height 19
type input "torphadine"
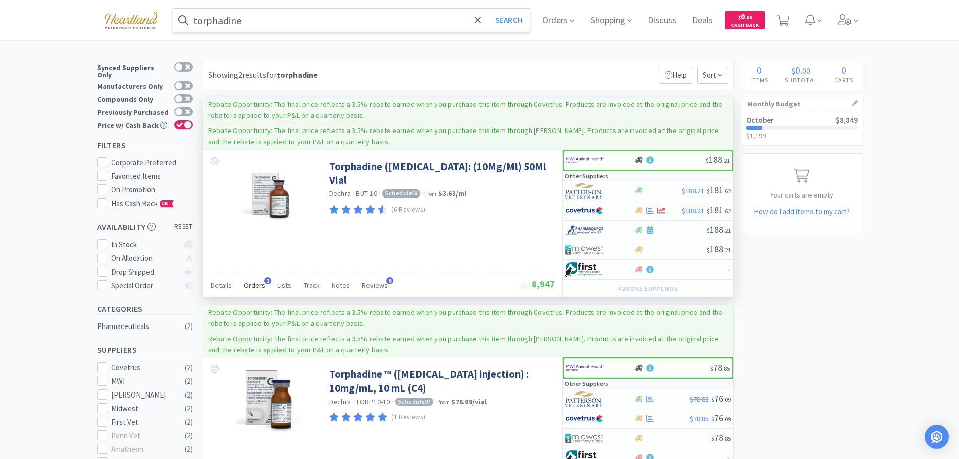
click at [257, 285] on span "Orders" at bounding box center [255, 284] width 22 height 9
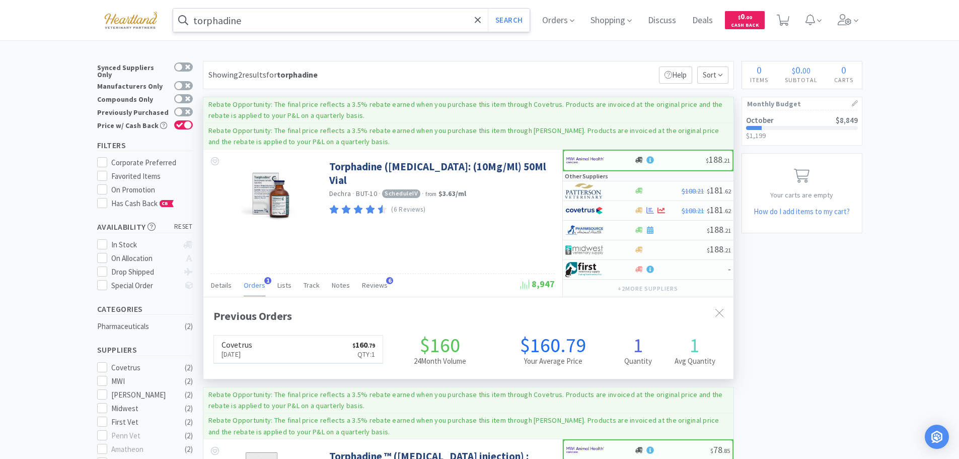
scroll to position [261, 530]
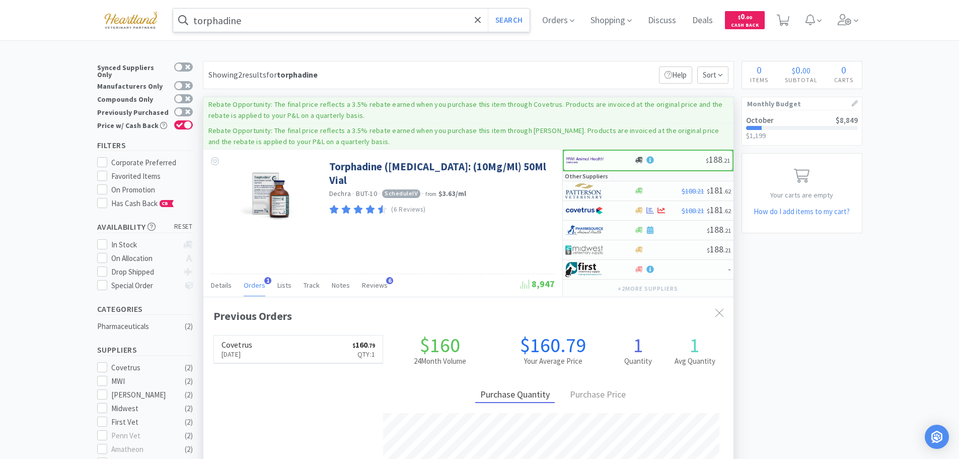
click at [257, 285] on span "Orders" at bounding box center [255, 284] width 22 height 9
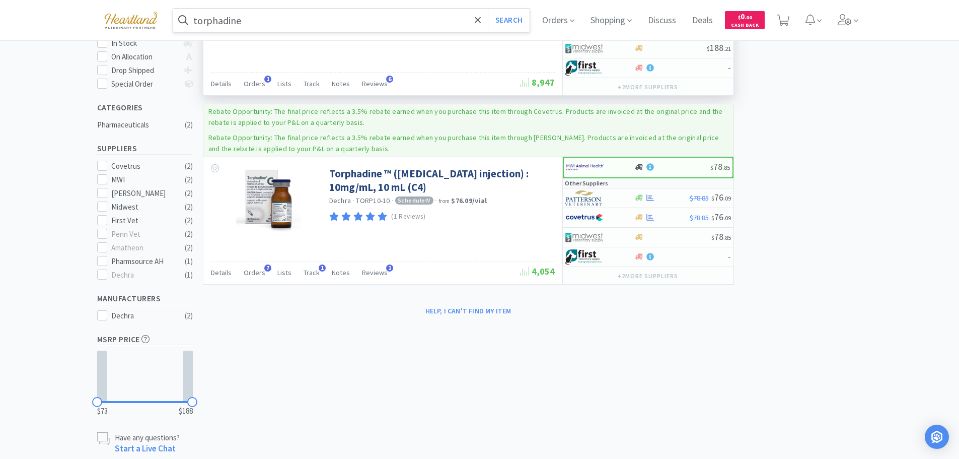
scroll to position [222, 0]
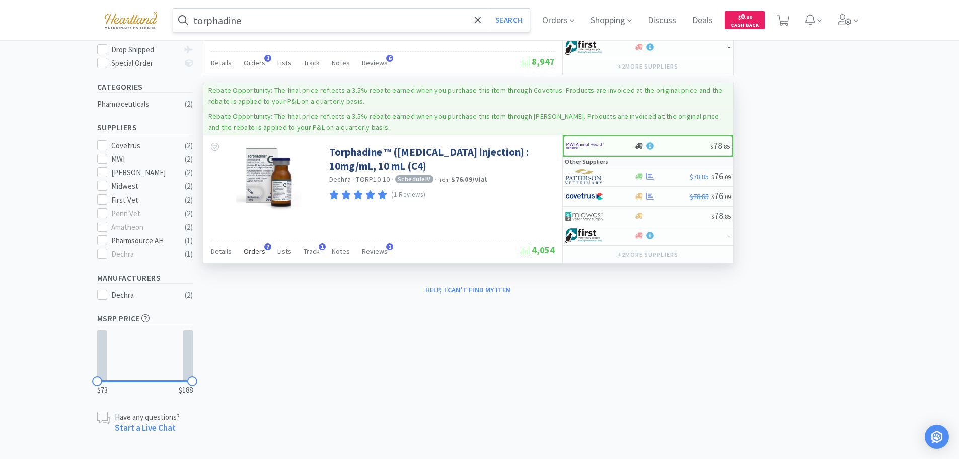
click at [250, 249] on span "Orders" at bounding box center [255, 251] width 22 height 9
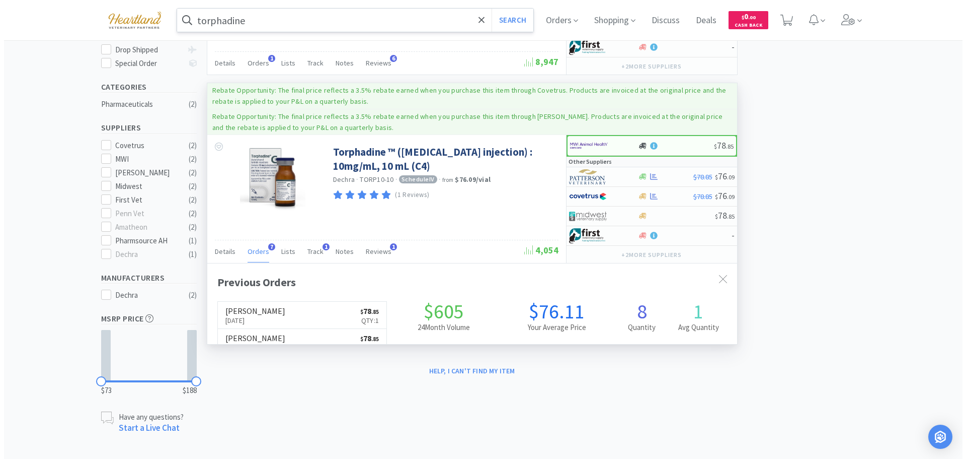
scroll to position [261, 530]
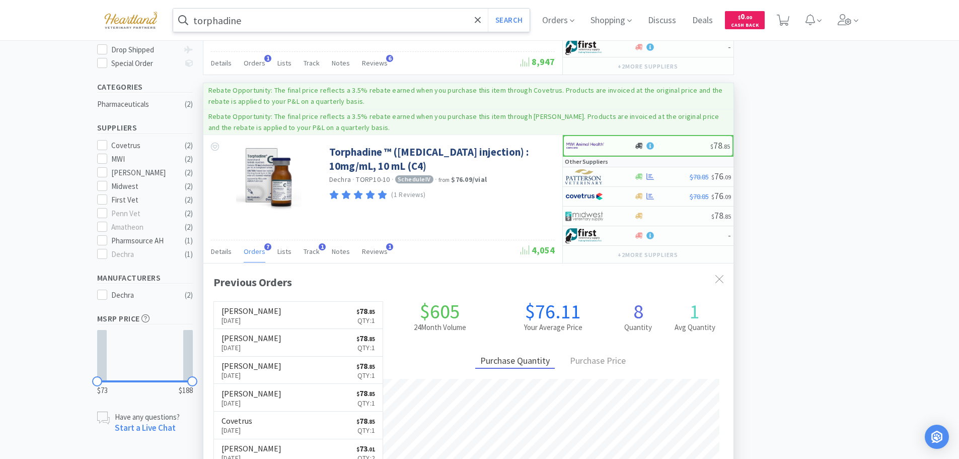
click at [250, 249] on span "Orders" at bounding box center [255, 251] width 22 height 9
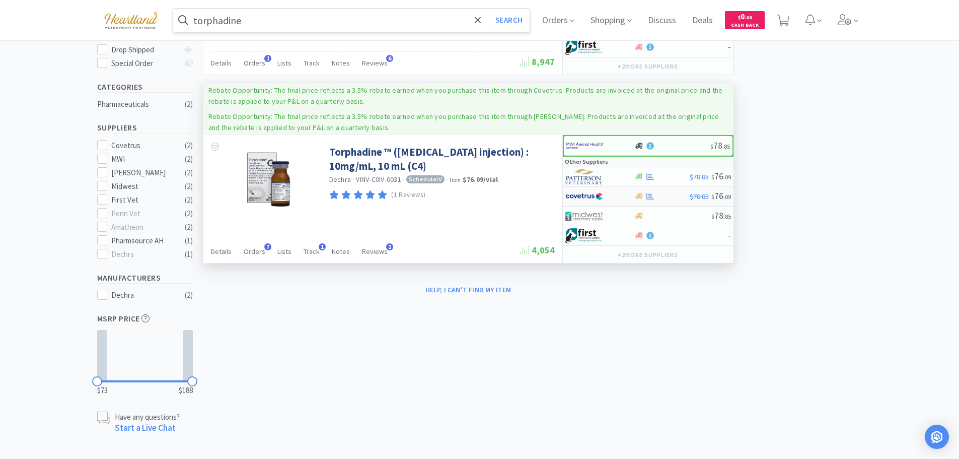
click at [622, 194] on div at bounding box center [599, 196] width 69 height 17
select select "1"
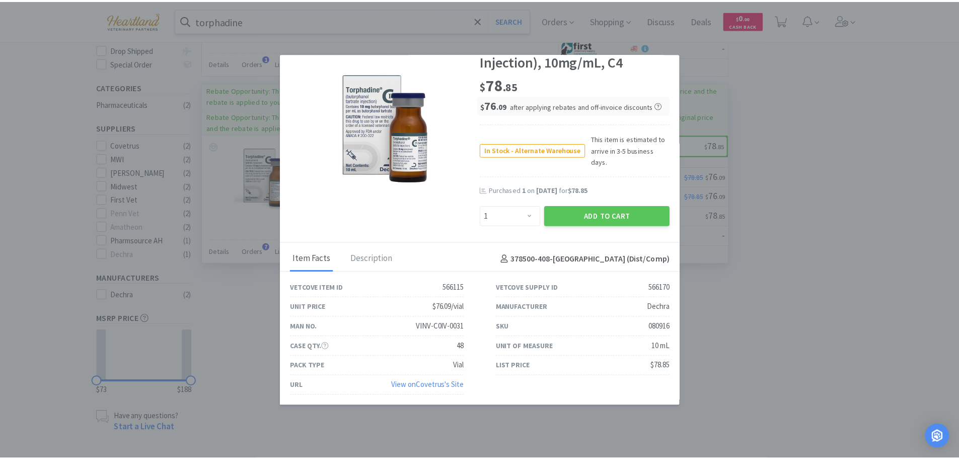
scroll to position [0, 0]
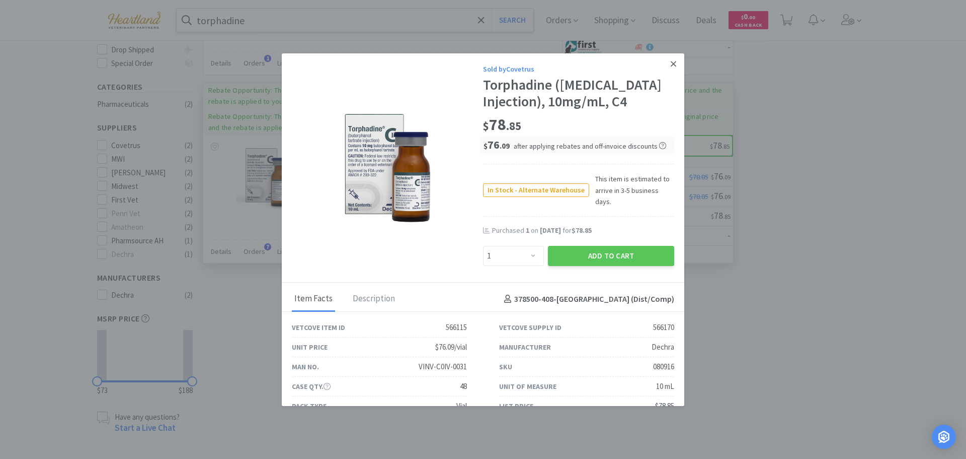
click at [671, 63] on link at bounding box center [674, 64] width 18 height 22
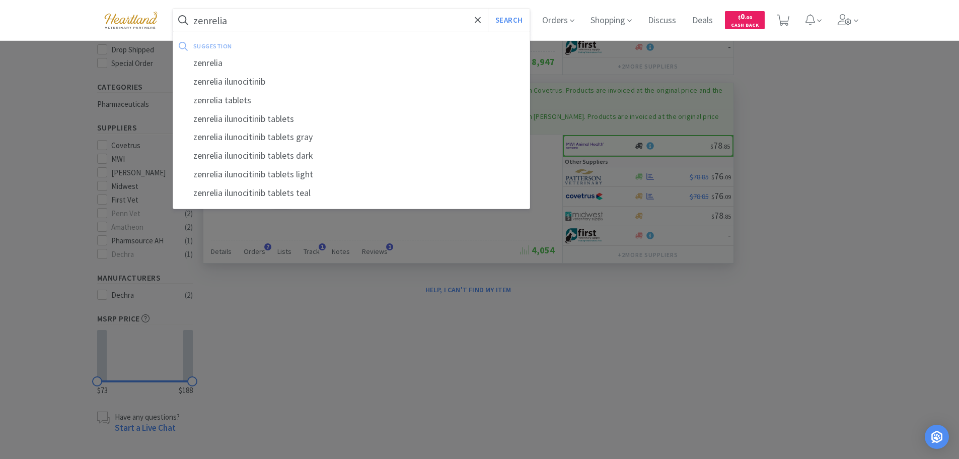
type input "zenrelia"
click at [488, 9] on button "Search" at bounding box center [509, 20] width 42 height 23
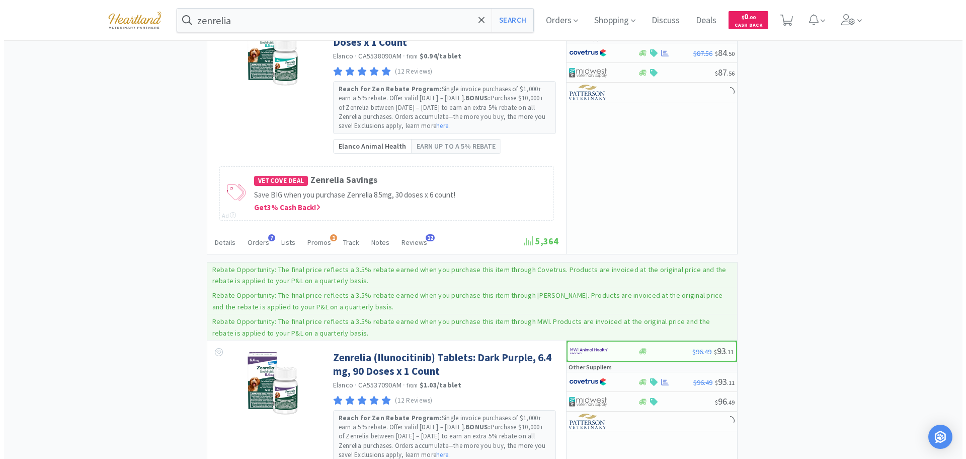
scroll to position [805, 0]
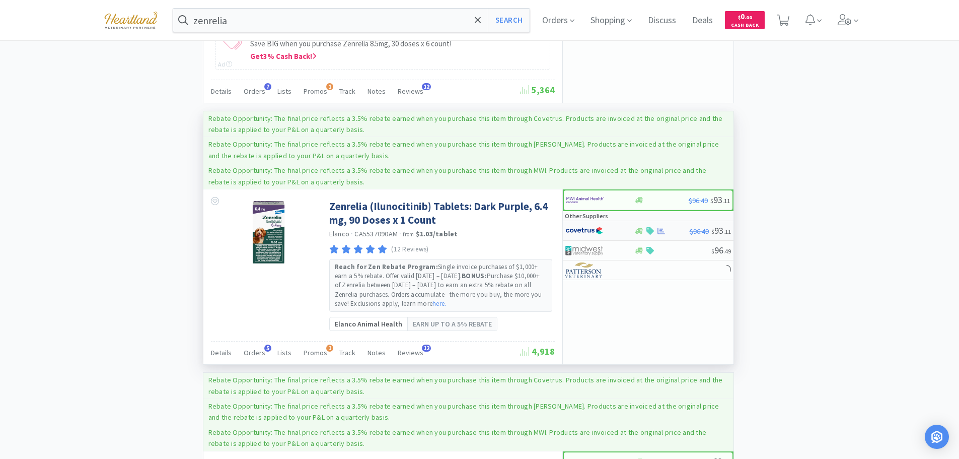
click at [623, 232] on div at bounding box center [599, 230] width 69 height 17
select select "1"
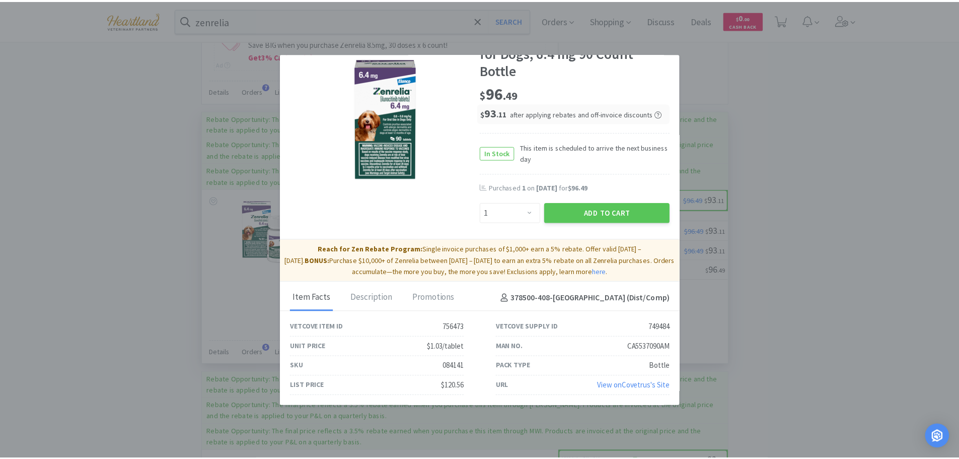
scroll to position [0, 0]
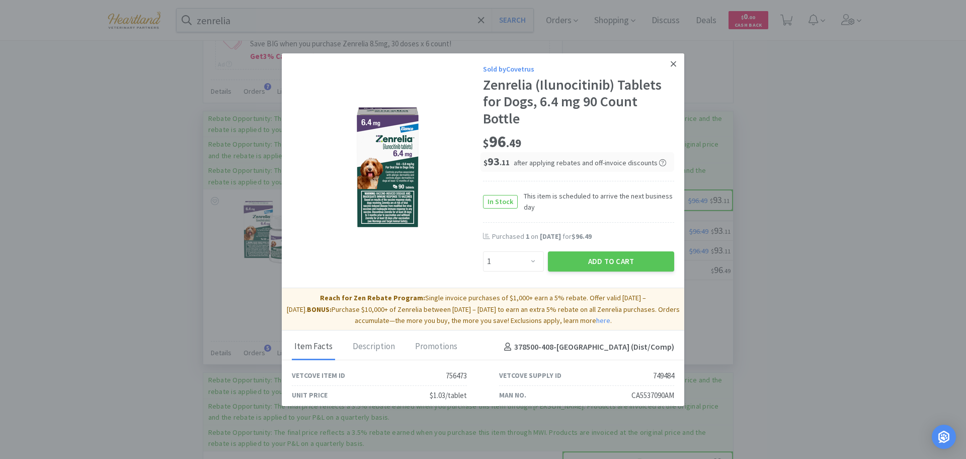
click at [671, 59] on icon at bounding box center [674, 63] width 6 height 9
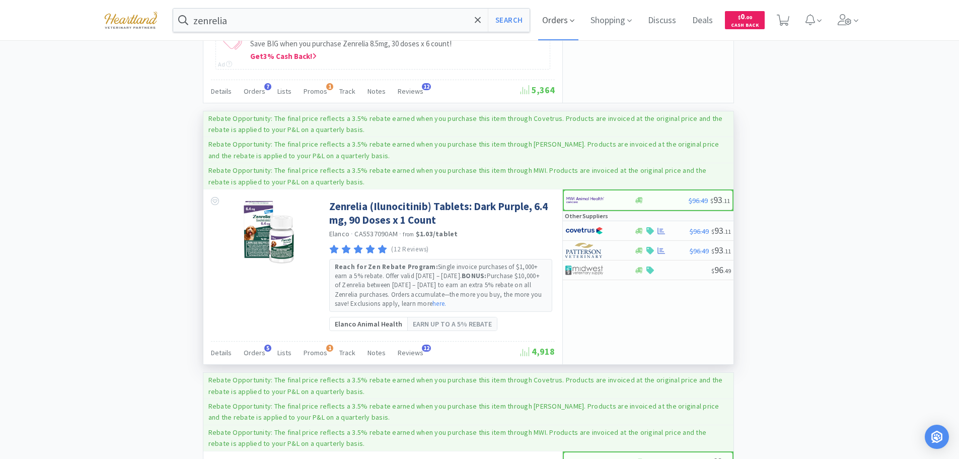
click at [574, 19] on icon at bounding box center [572, 20] width 5 height 9
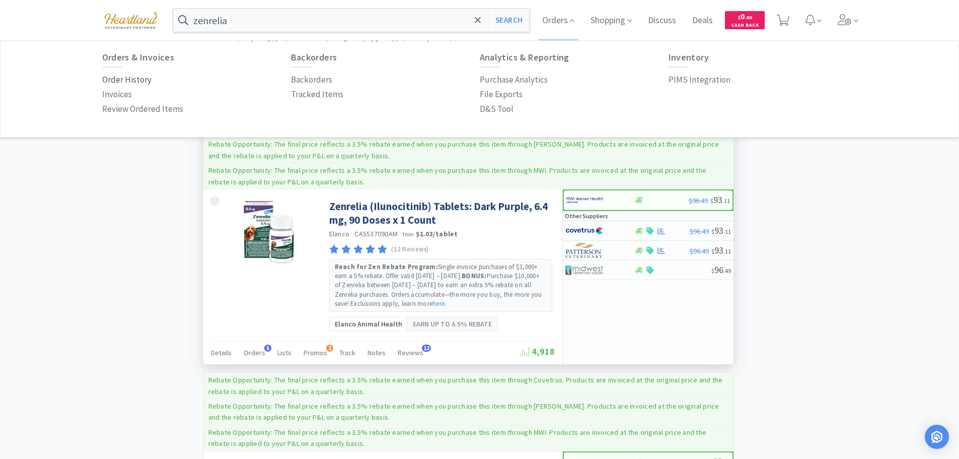
click at [139, 79] on p "Order History" at bounding box center [126, 80] width 49 height 14
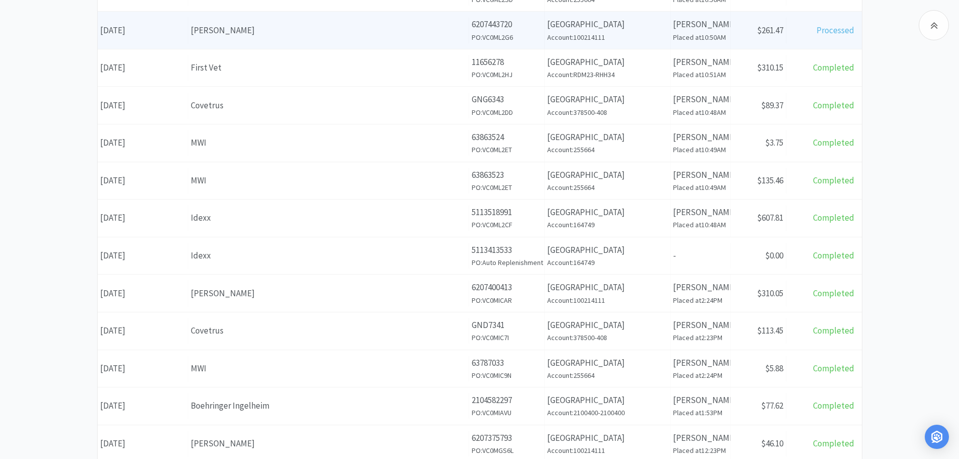
scroll to position [358, 0]
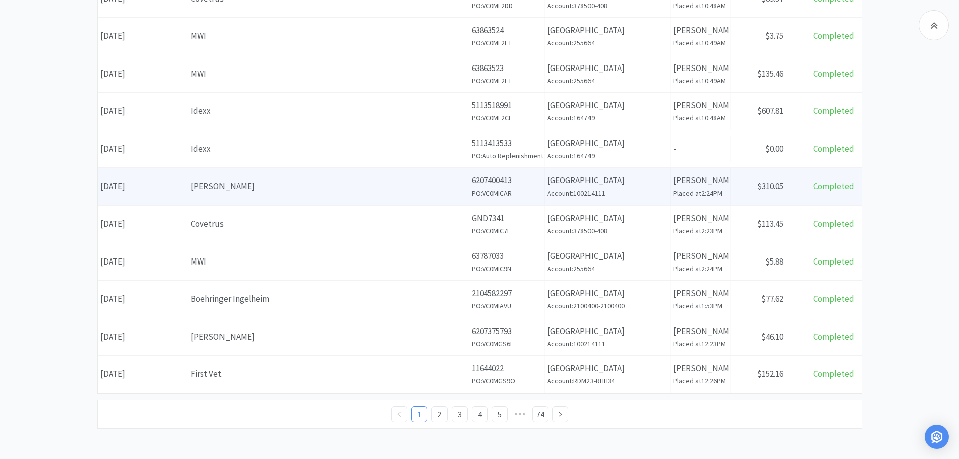
click at [297, 188] on div "[PERSON_NAME]" at bounding box center [328, 187] width 275 height 14
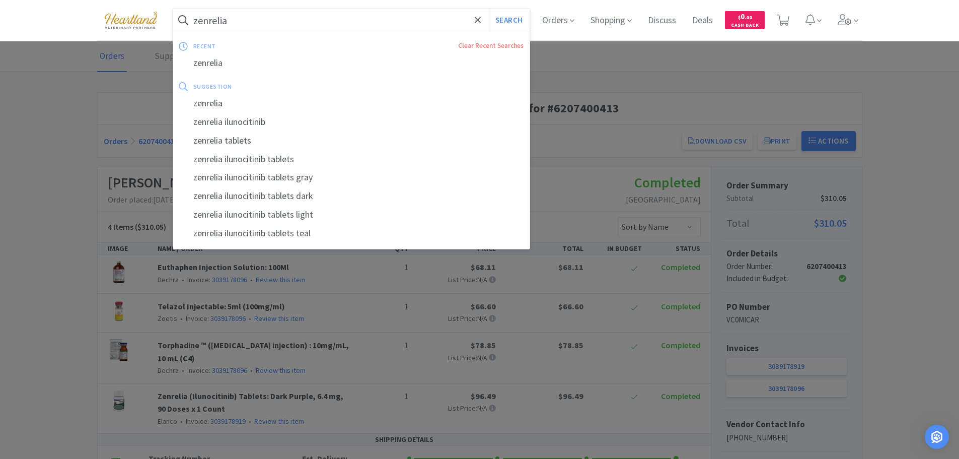
click at [294, 29] on input "zenrelia" at bounding box center [351, 20] width 357 height 23
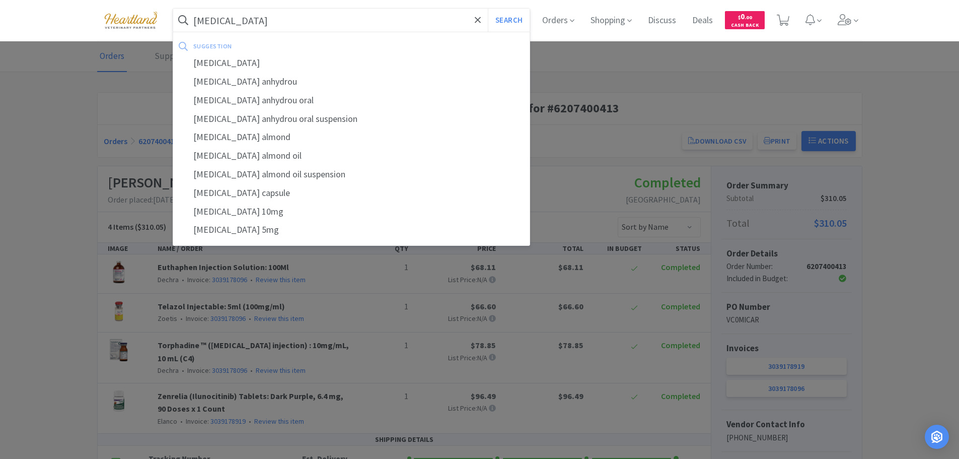
type input "prednisone"
click at [488, 9] on button "Search" at bounding box center [509, 20] width 42 height 23
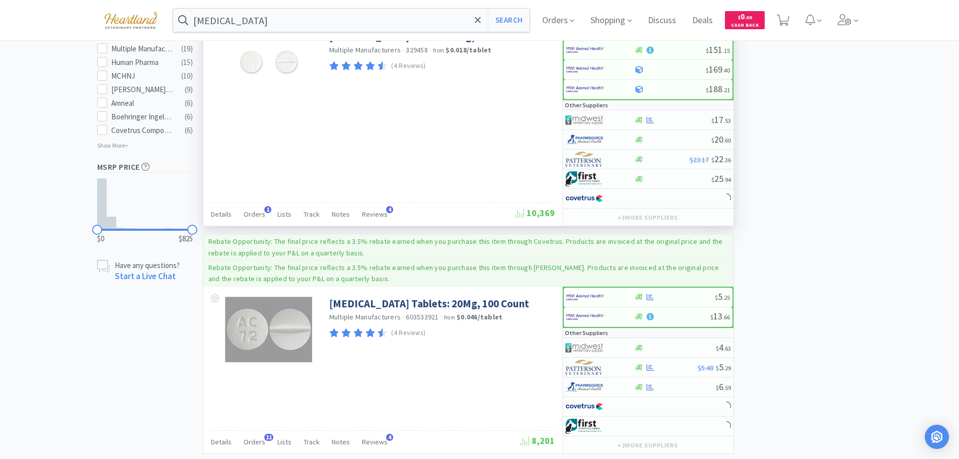
scroll to position [755, 0]
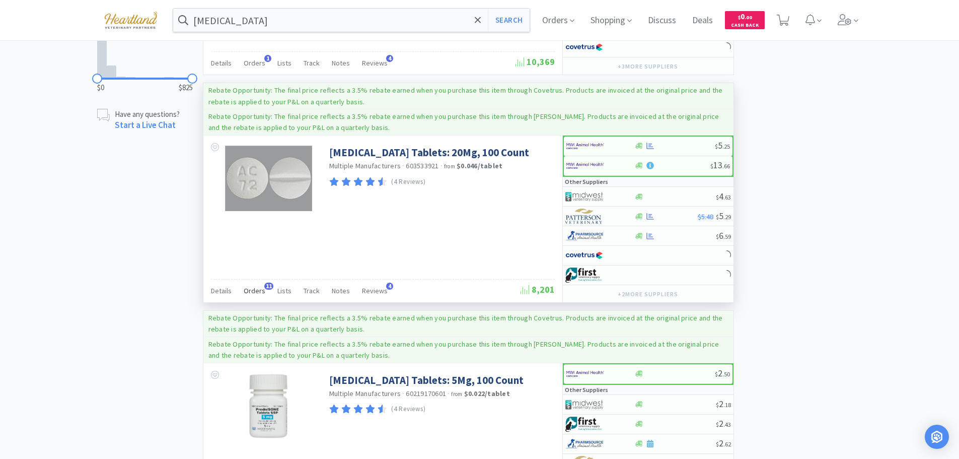
click at [257, 291] on span "Orders" at bounding box center [255, 290] width 22 height 9
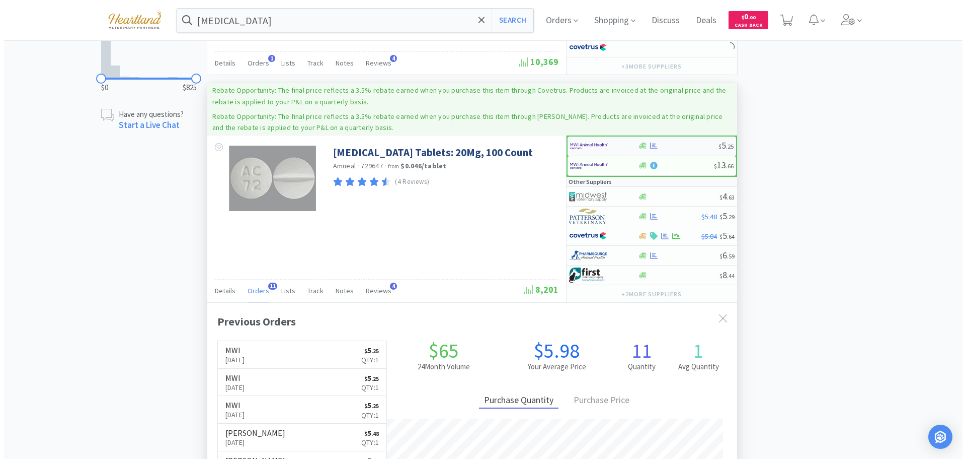
scroll to position [270, 530]
click at [623, 146] on div at bounding box center [600, 145] width 68 height 17
select select "1"
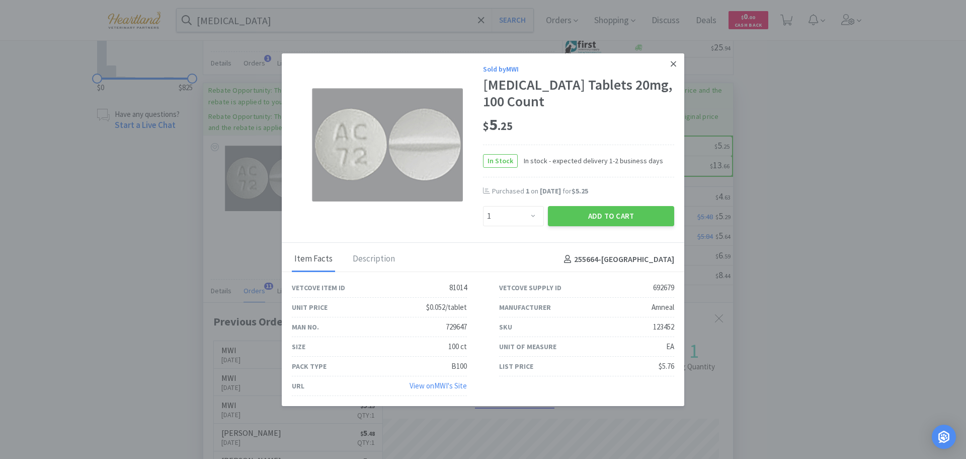
click at [671, 65] on icon at bounding box center [674, 63] width 6 height 9
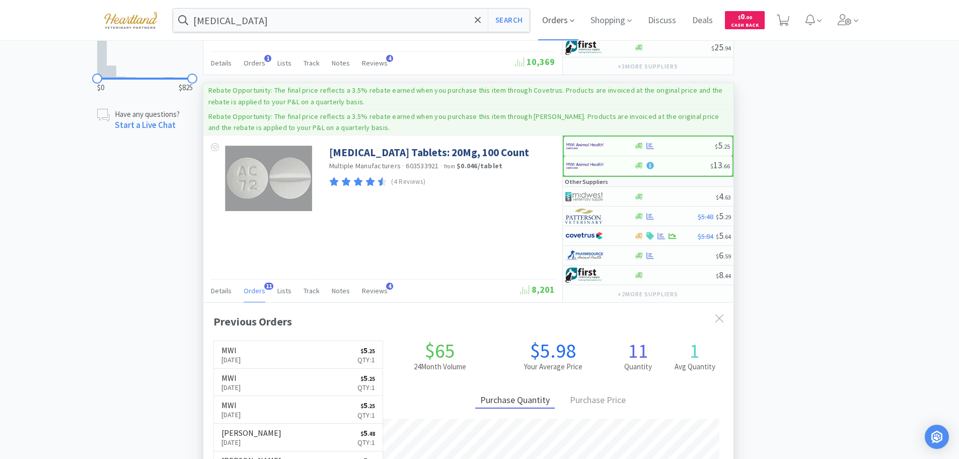
click at [574, 20] on icon at bounding box center [572, 21] width 5 height 3
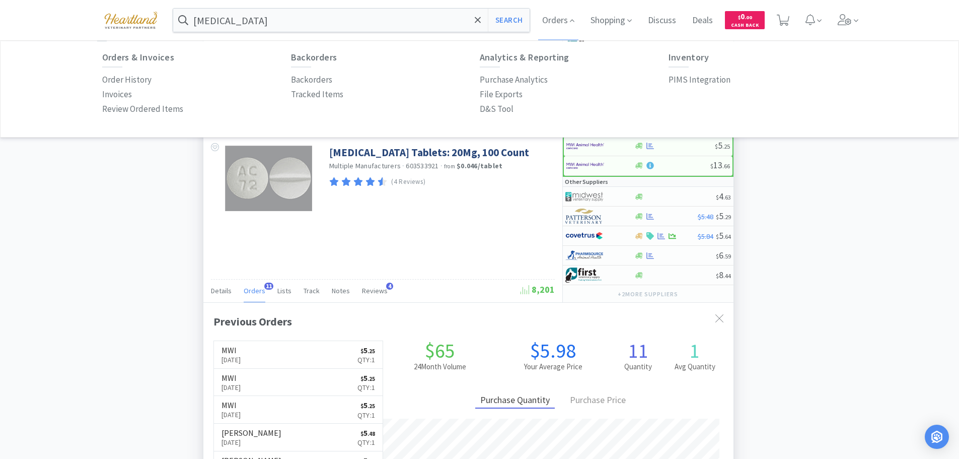
drag, startPoint x: 495, startPoint y: 107, endPoint x: 476, endPoint y: 109, distance: 19.3
click at [495, 107] on p "D&S Tool" at bounding box center [497, 109] width 34 height 14
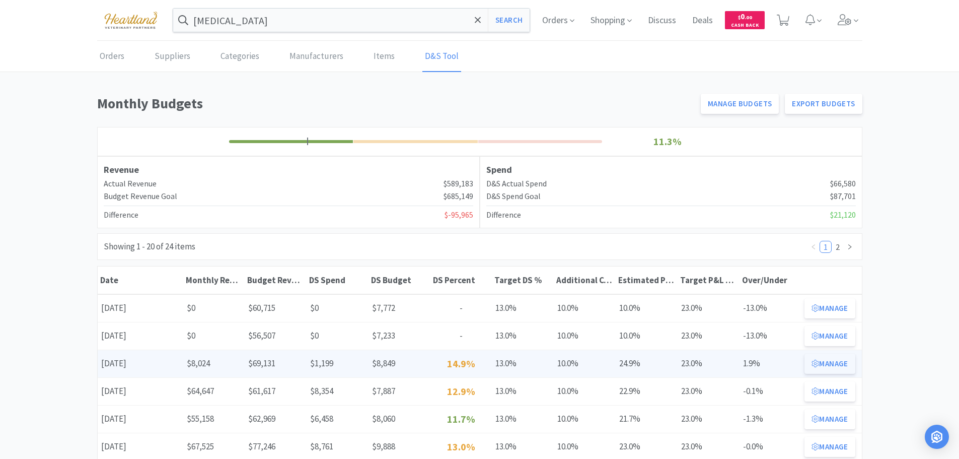
click at [834, 359] on button "Manage" at bounding box center [829, 363] width 50 height 20
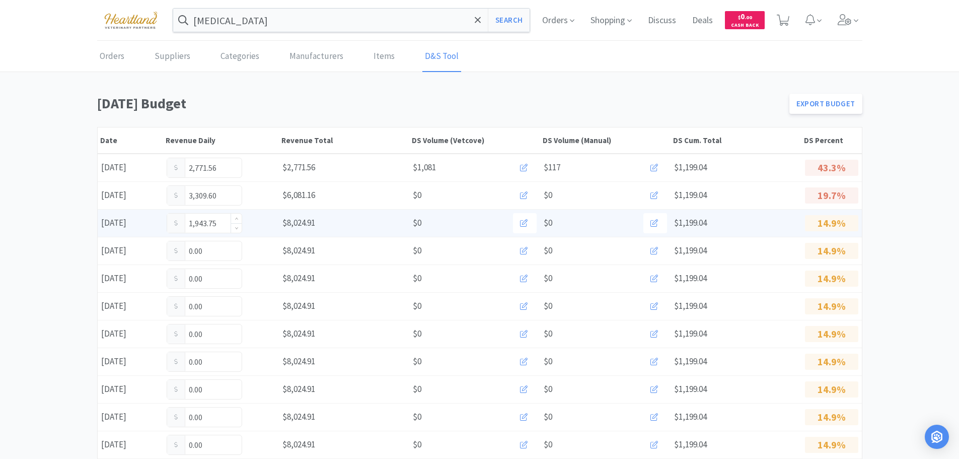
click at [219, 221] on input "1,943.75" at bounding box center [204, 222] width 74 height 19
type input "1"
type input "3,014.75"
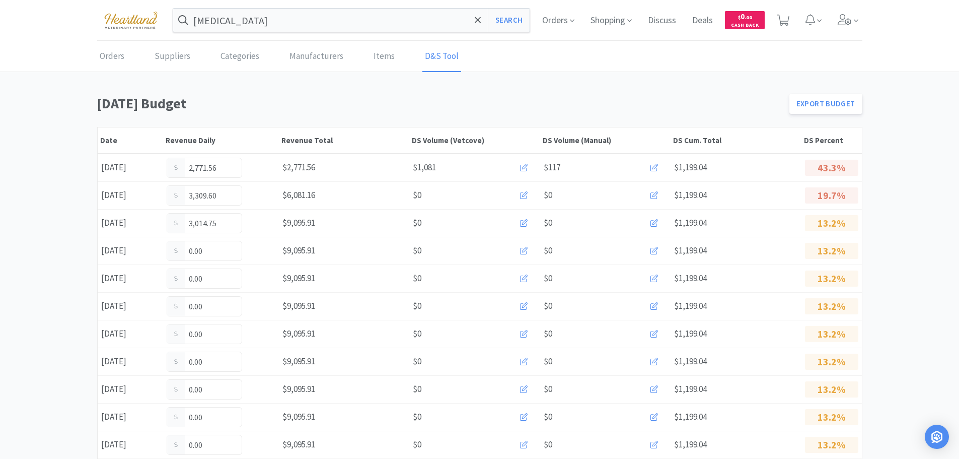
drag, startPoint x: 121, startPoint y: 55, endPoint x: 135, endPoint y: 76, distance: 25.0
click at [121, 55] on link "Orders" at bounding box center [112, 56] width 30 height 31
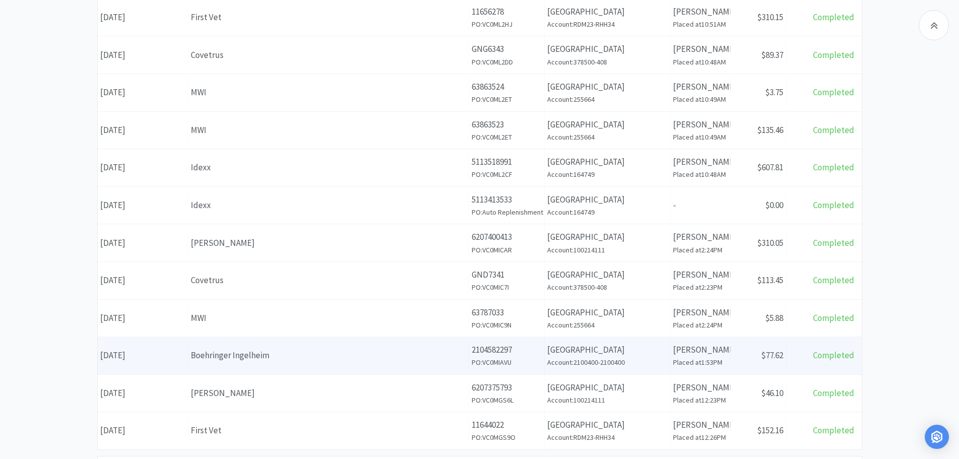
scroll to position [358, 0]
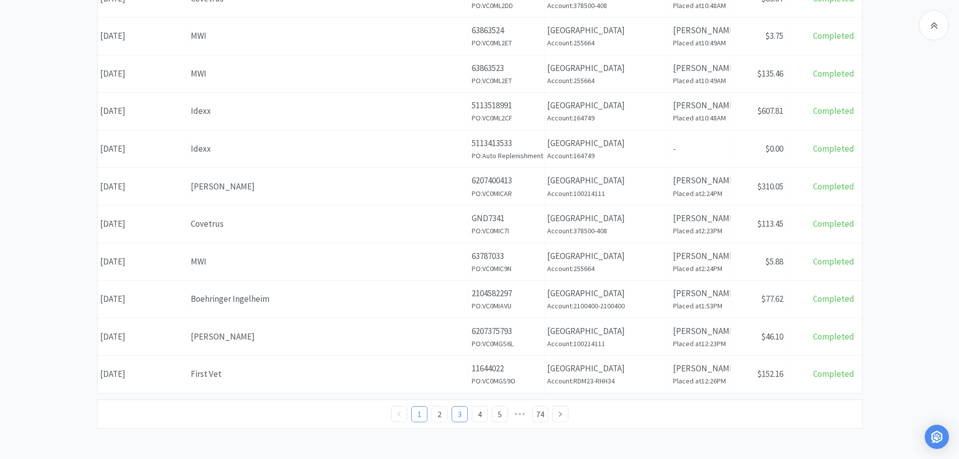
click at [461, 411] on link "3" at bounding box center [459, 413] width 15 height 15
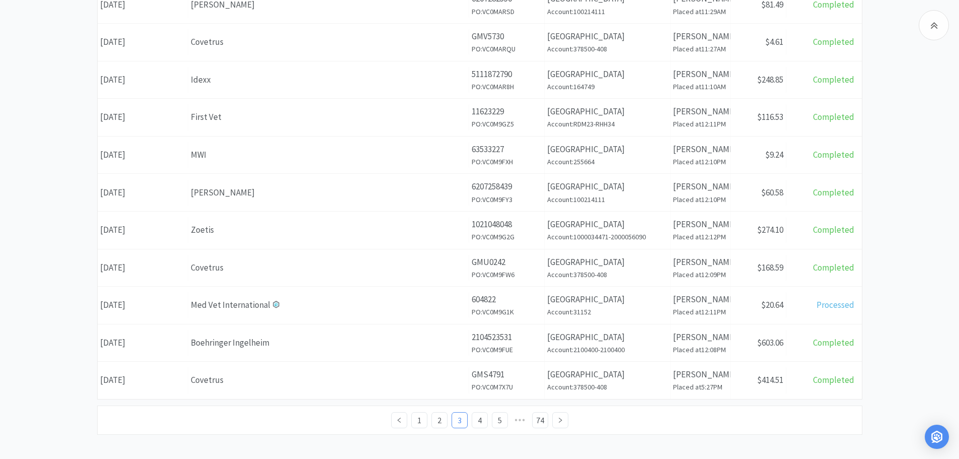
scroll to position [358, 0]
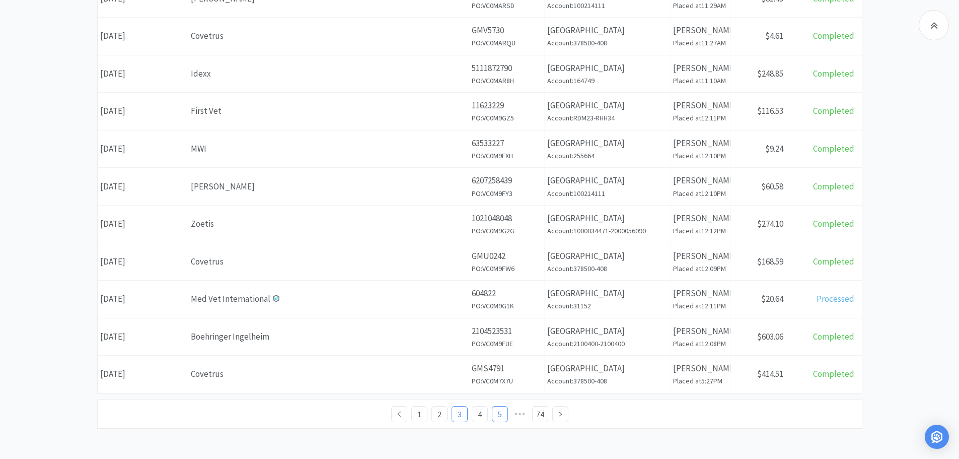
click at [496, 414] on link "5" at bounding box center [499, 413] width 15 height 15
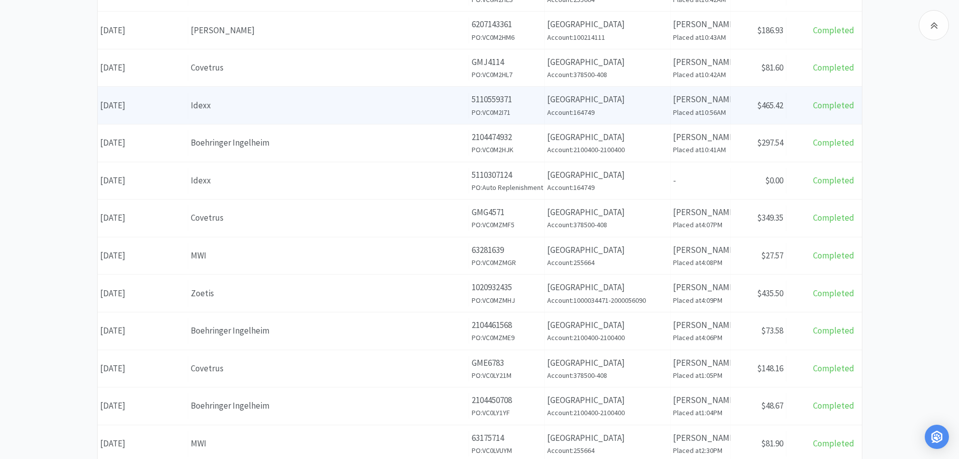
scroll to position [358, 0]
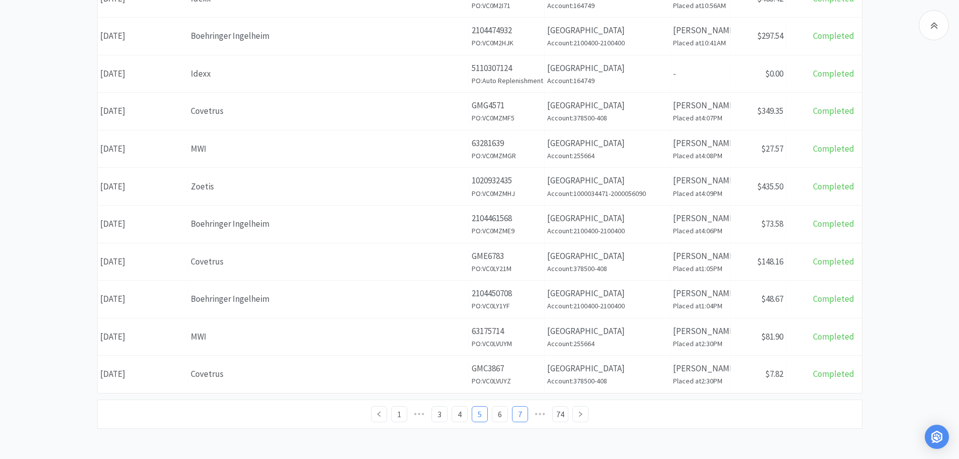
click at [517, 409] on link "7" at bounding box center [519, 413] width 15 height 15
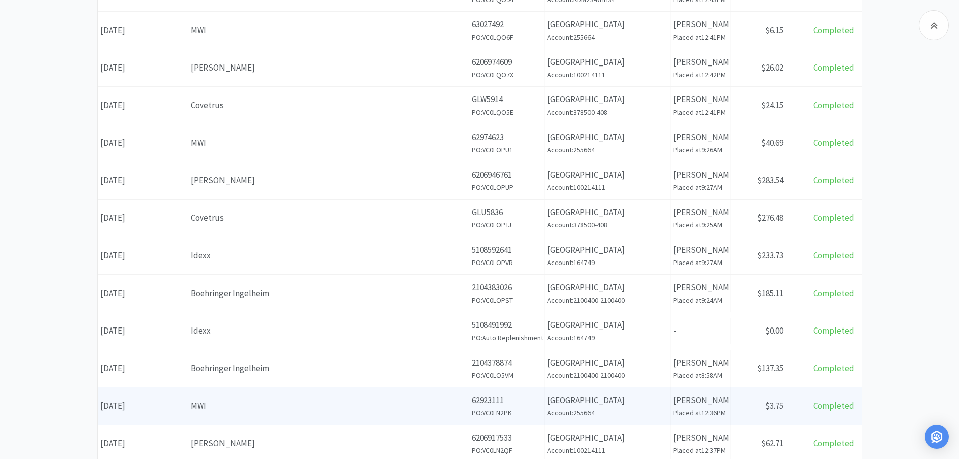
scroll to position [358, 0]
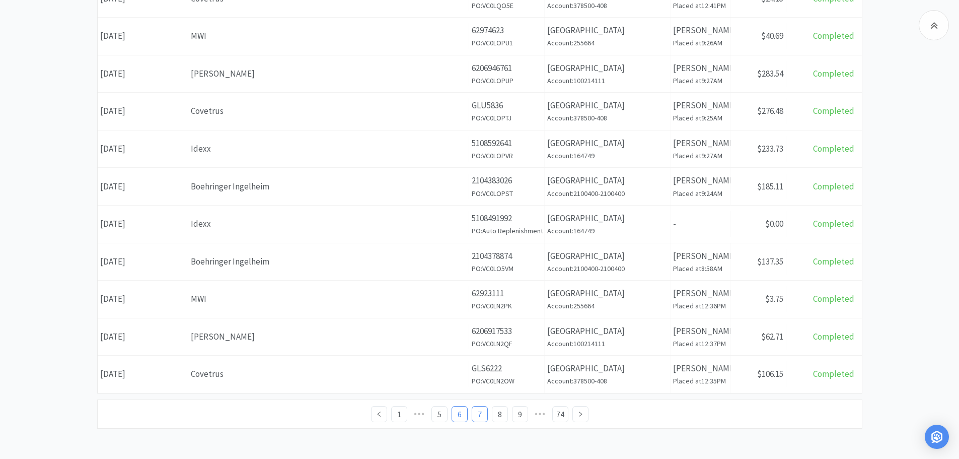
click at [460, 416] on link "6" at bounding box center [459, 413] width 15 height 15
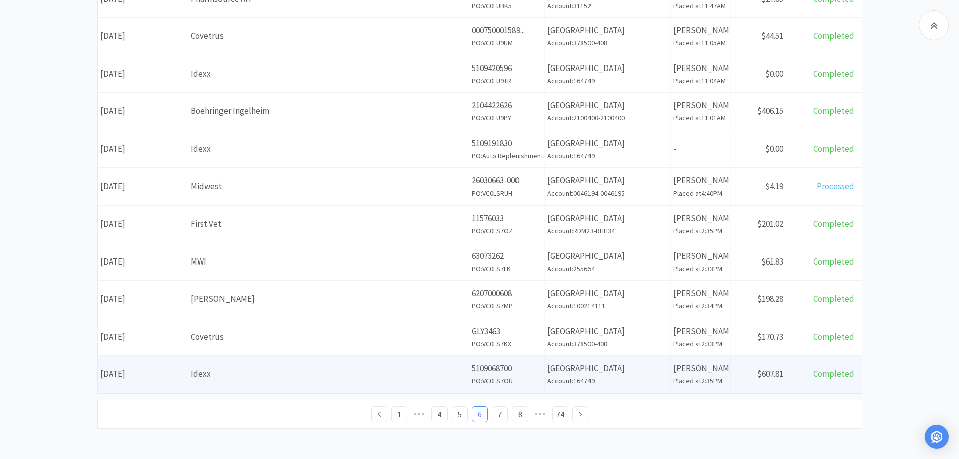
scroll to position [207, 0]
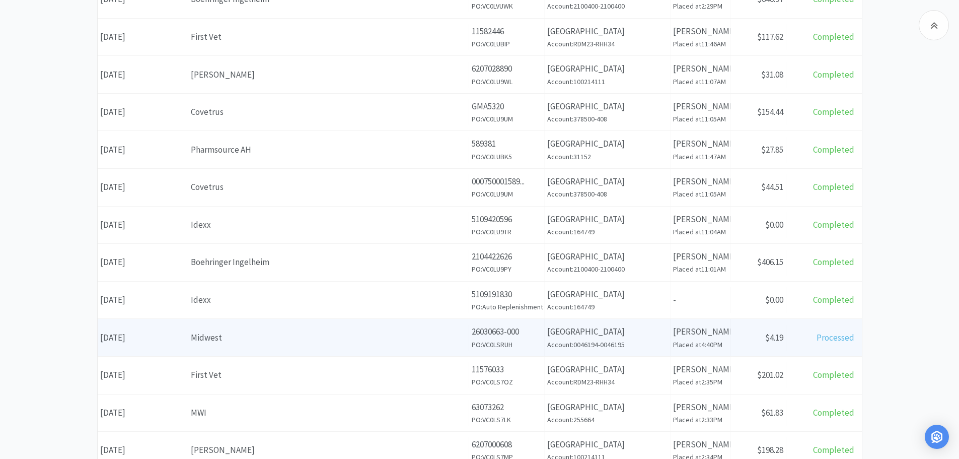
click at [282, 332] on div "Midwest" at bounding box center [328, 338] width 275 height 14
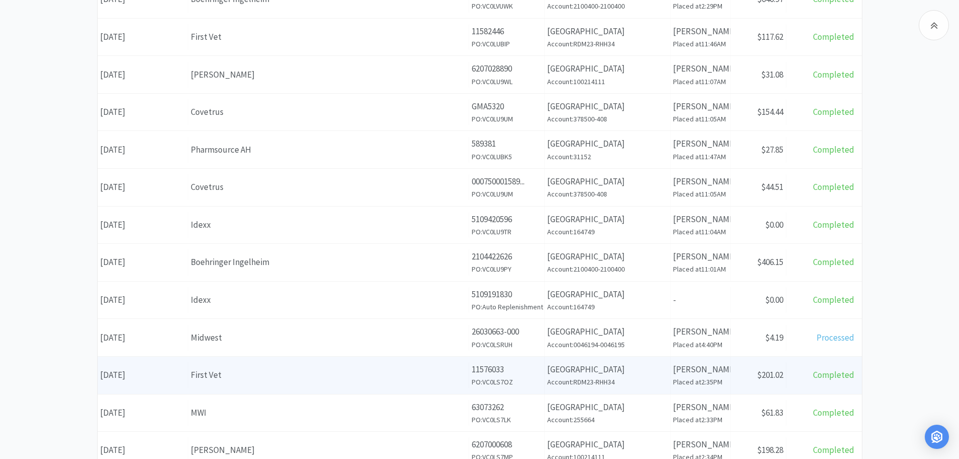
scroll to position [358, 0]
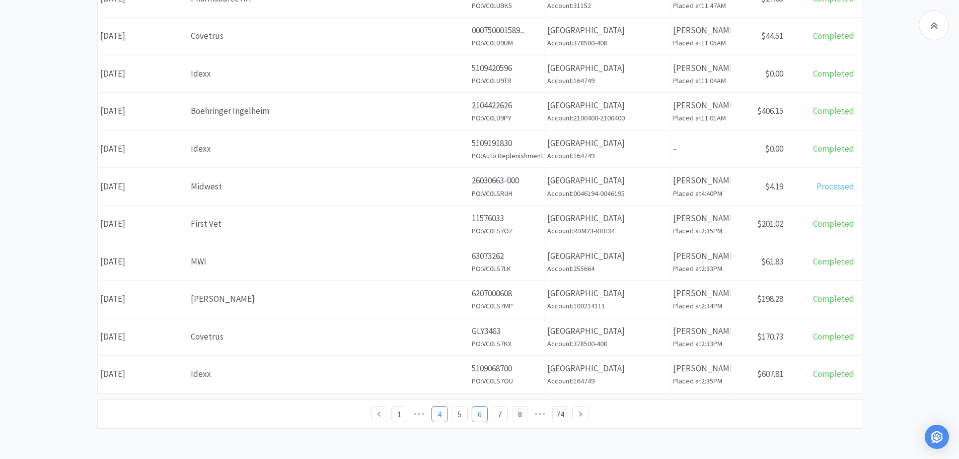
click at [439, 409] on link "4" at bounding box center [439, 413] width 15 height 15
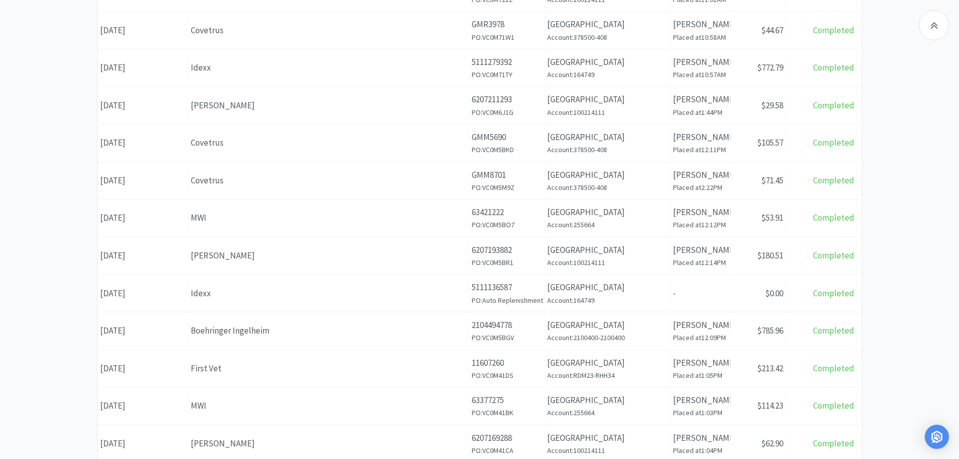
scroll to position [358, 0]
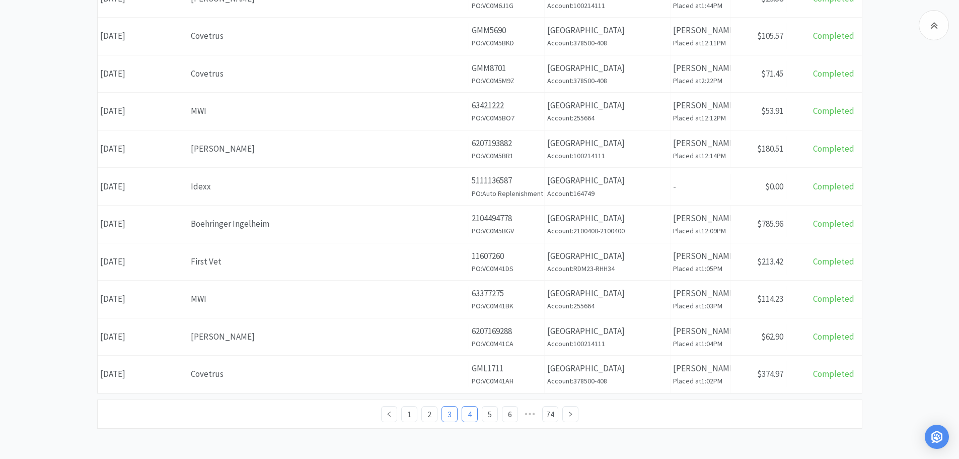
click at [449, 412] on link "3" at bounding box center [449, 413] width 15 height 15
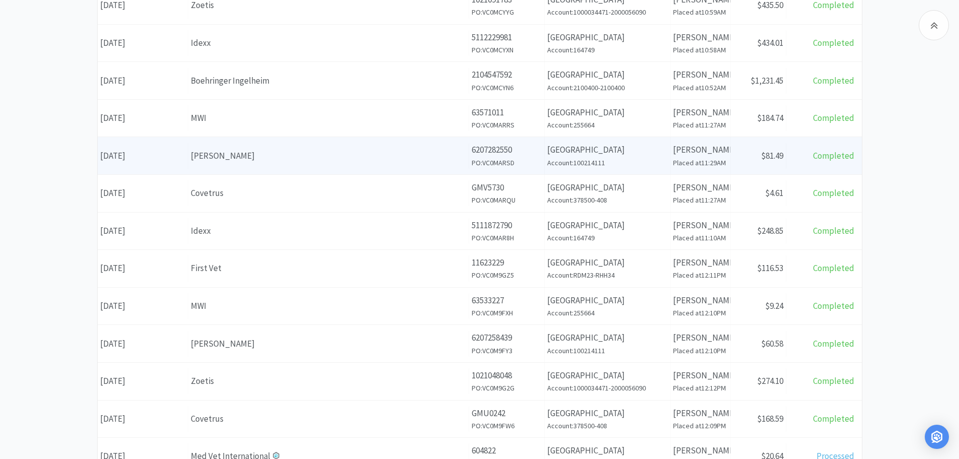
scroll to position [302, 0]
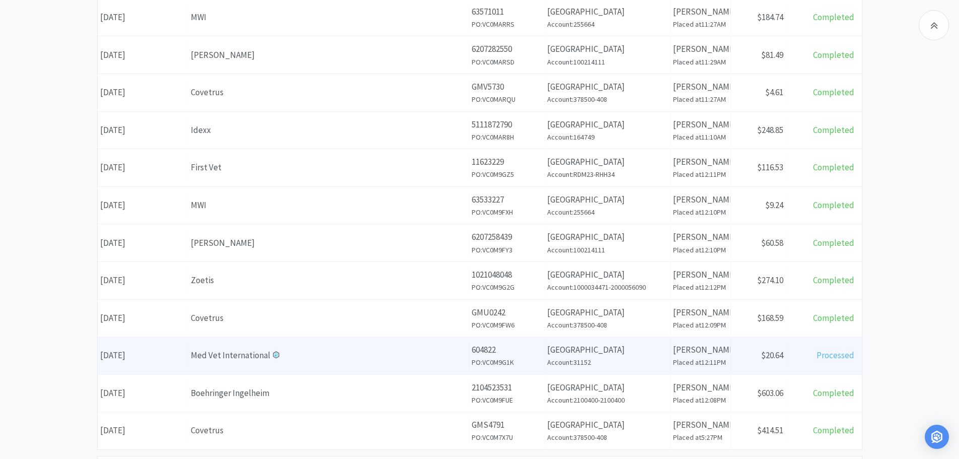
click at [327, 353] on div "Med Vet International" at bounding box center [328, 355] width 275 height 14
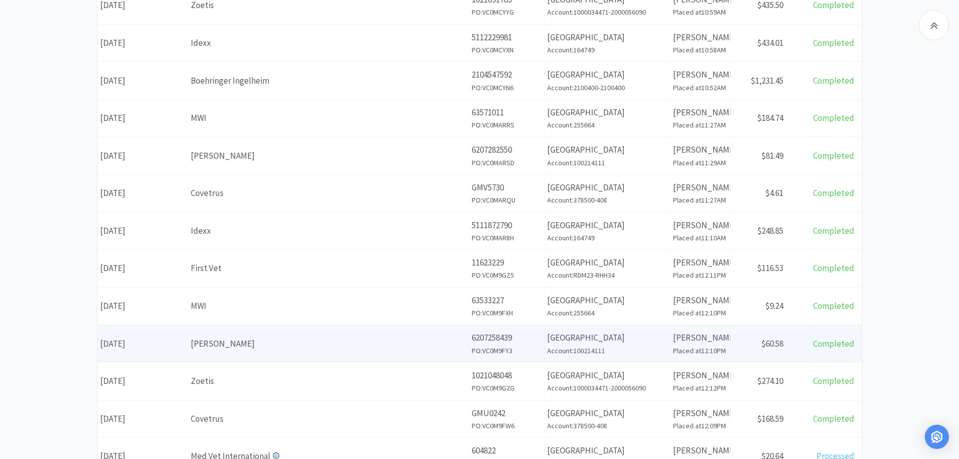
scroll to position [50, 0]
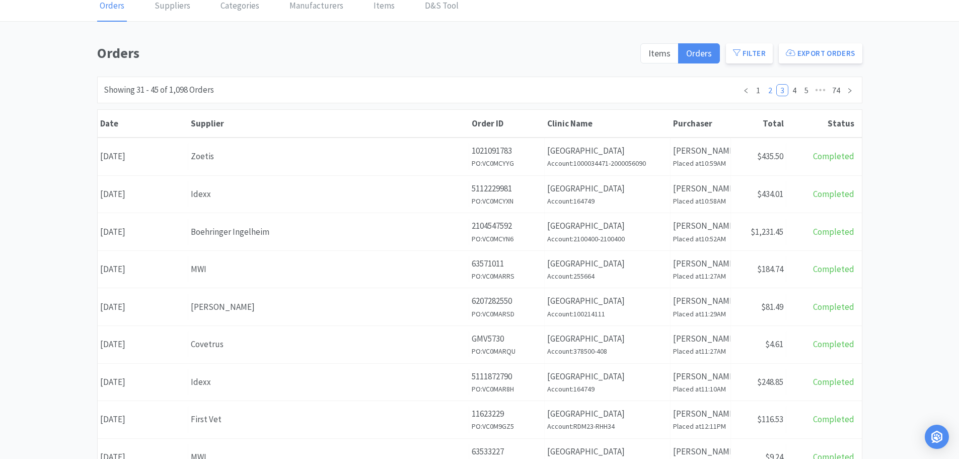
click at [769, 93] on link "2" at bounding box center [770, 90] width 11 height 11
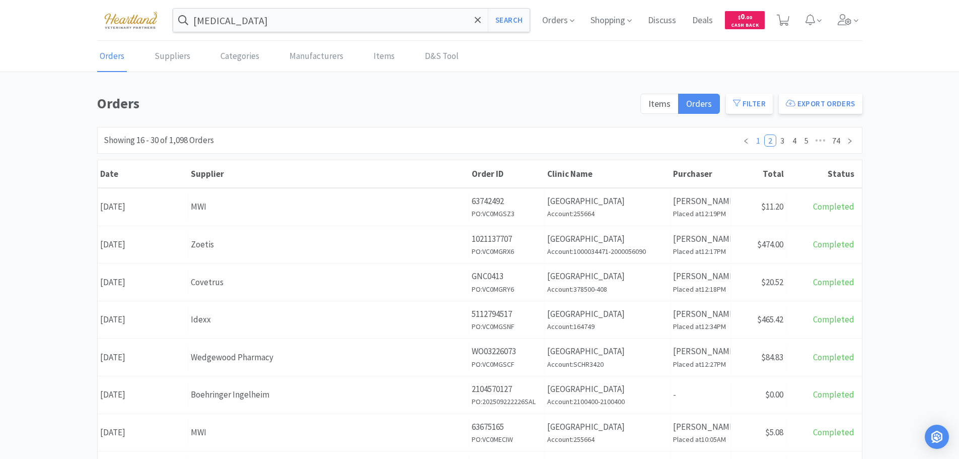
click at [761, 138] on link "1" at bounding box center [758, 140] width 11 height 11
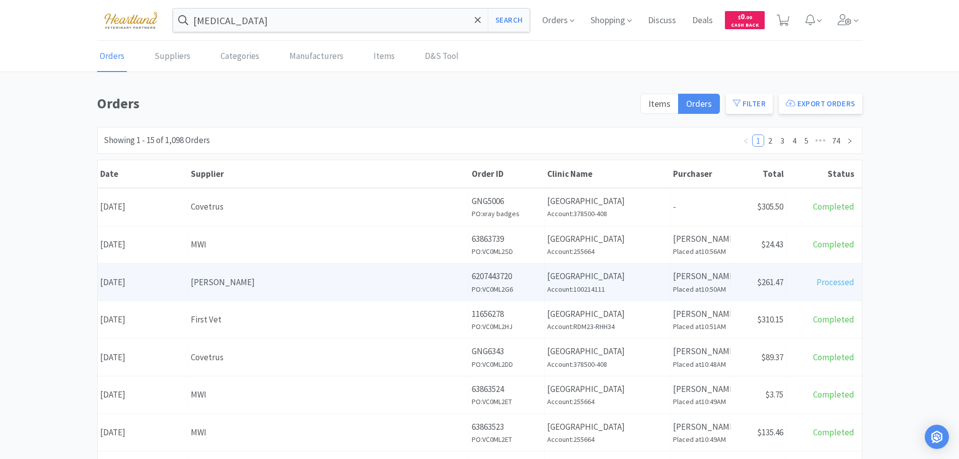
click at [378, 279] on div "[PERSON_NAME]" at bounding box center [328, 282] width 275 height 14
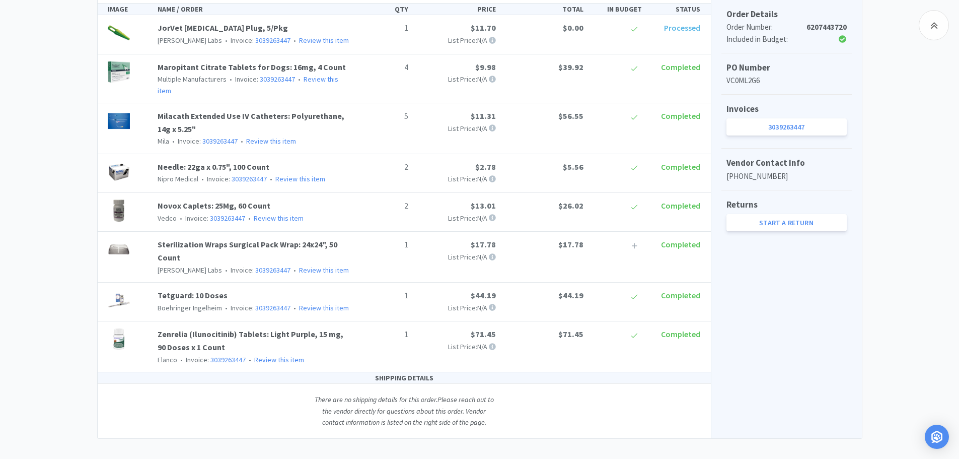
scroll to position [189, 0]
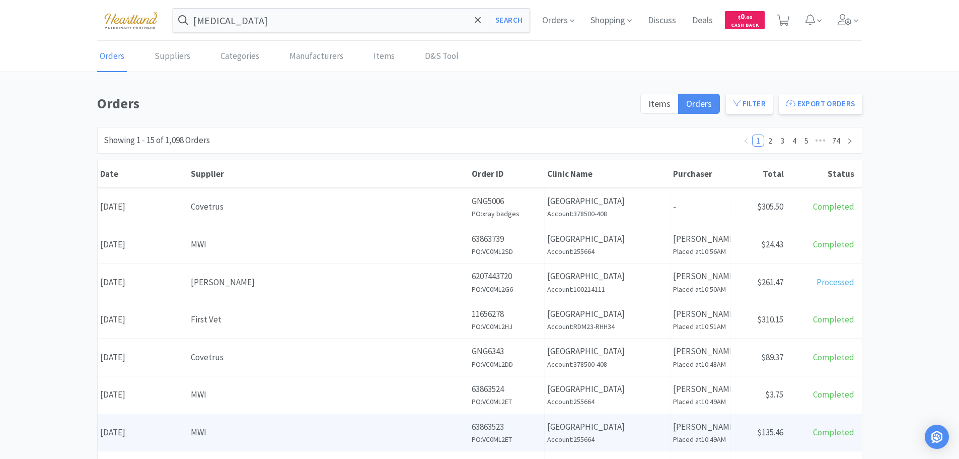
click at [303, 431] on div "MWI" at bounding box center [328, 432] width 275 height 14
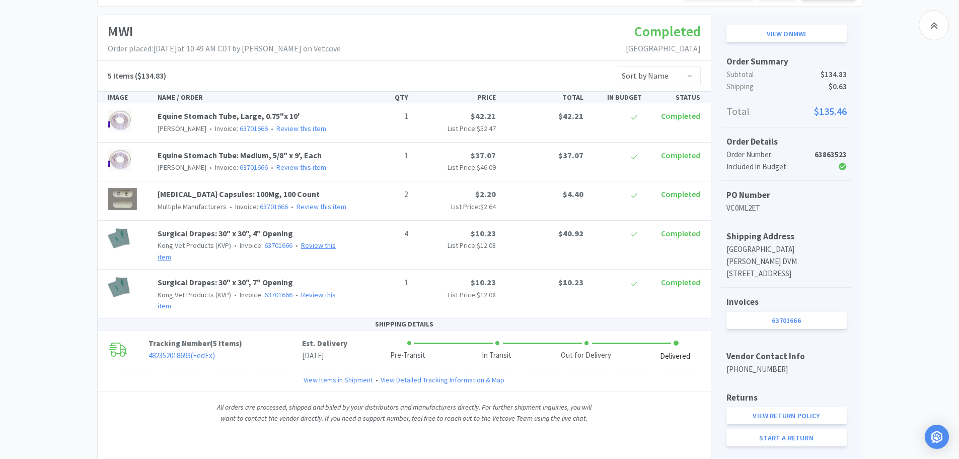
scroll to position [50, 0]
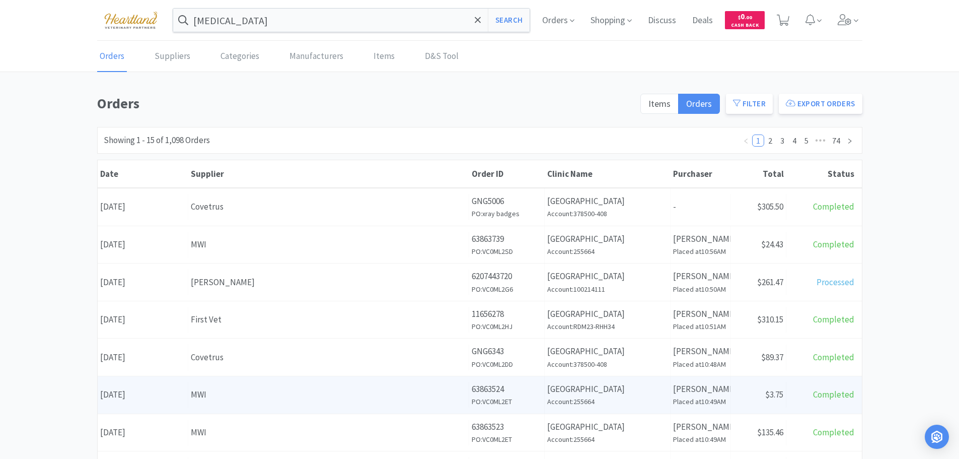
click at [341, 389] on div "MWI" at bounding box center [328, 395] width 275 height 14
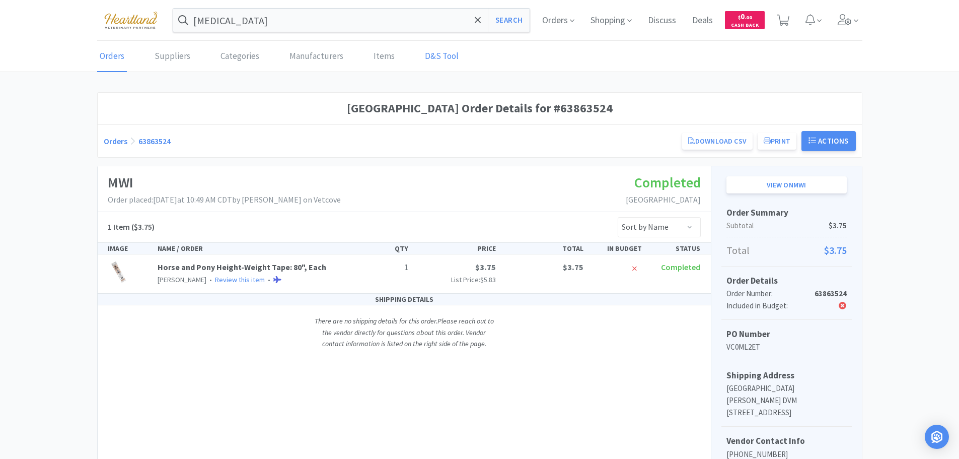
click at [422, 52] on link "D&S Tool" at bounding box center [441, 56] width 39 height 31
